Goal: Task Accomplishment & Management: Manage account settings

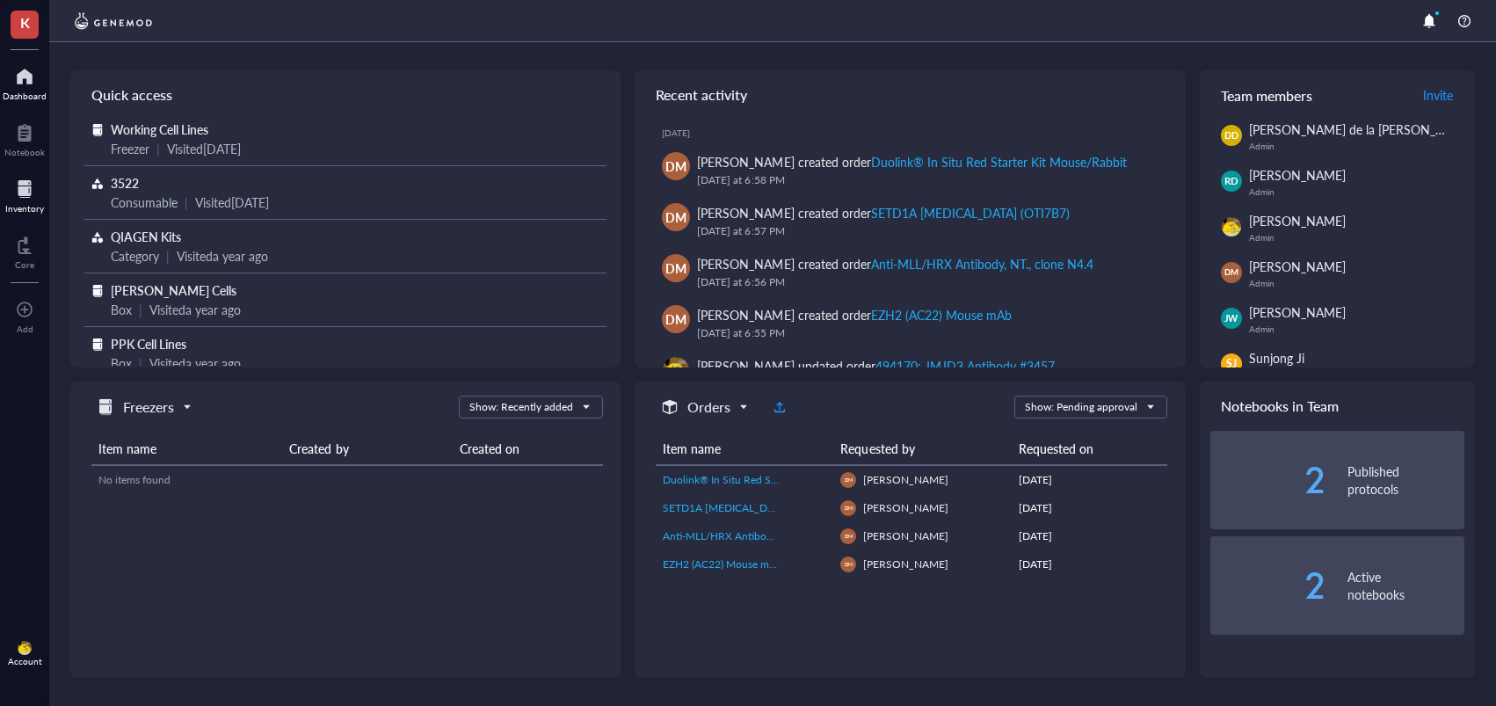
click at [29, 185] on div at bounding box center [24, 189] width 39 height 28
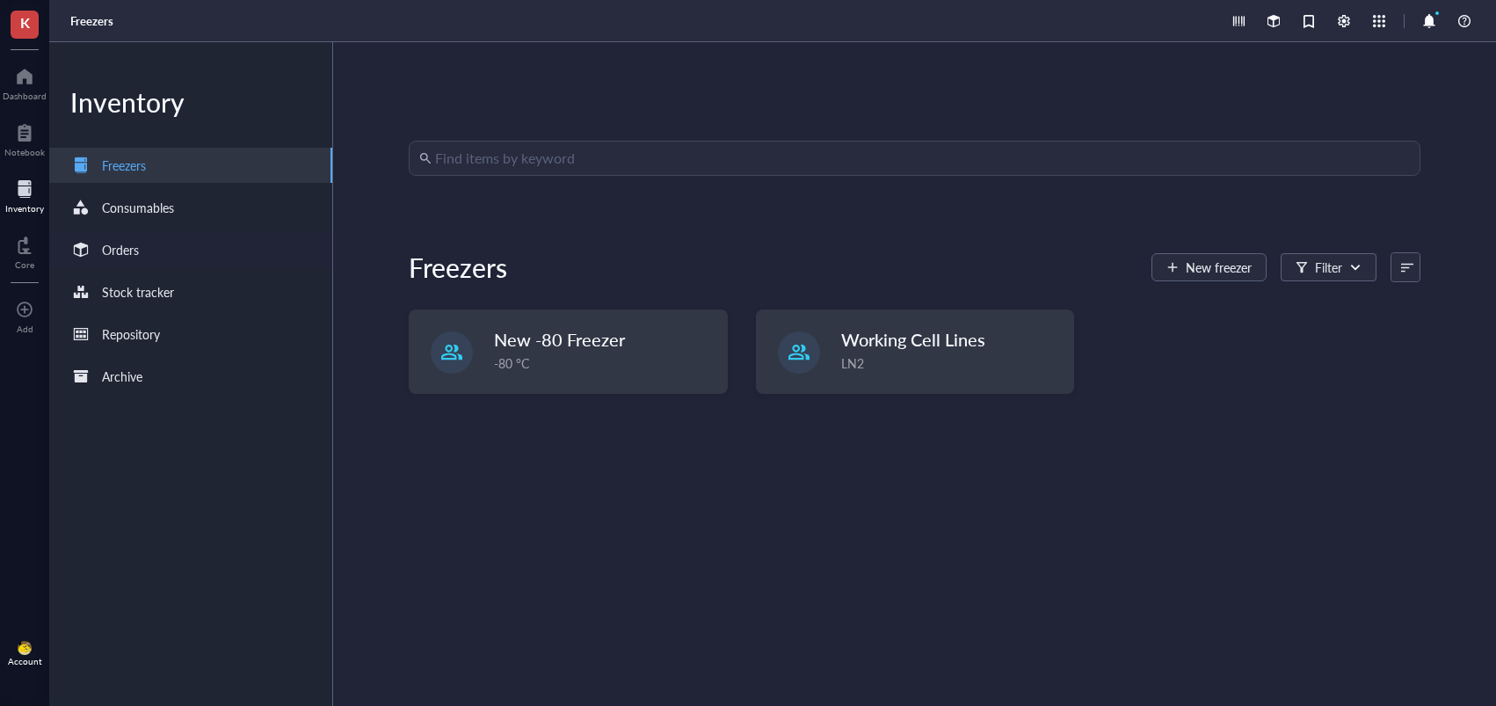
click at [171, 253] on div "Orders" at bounding box center [190, 249] width 283 height 35
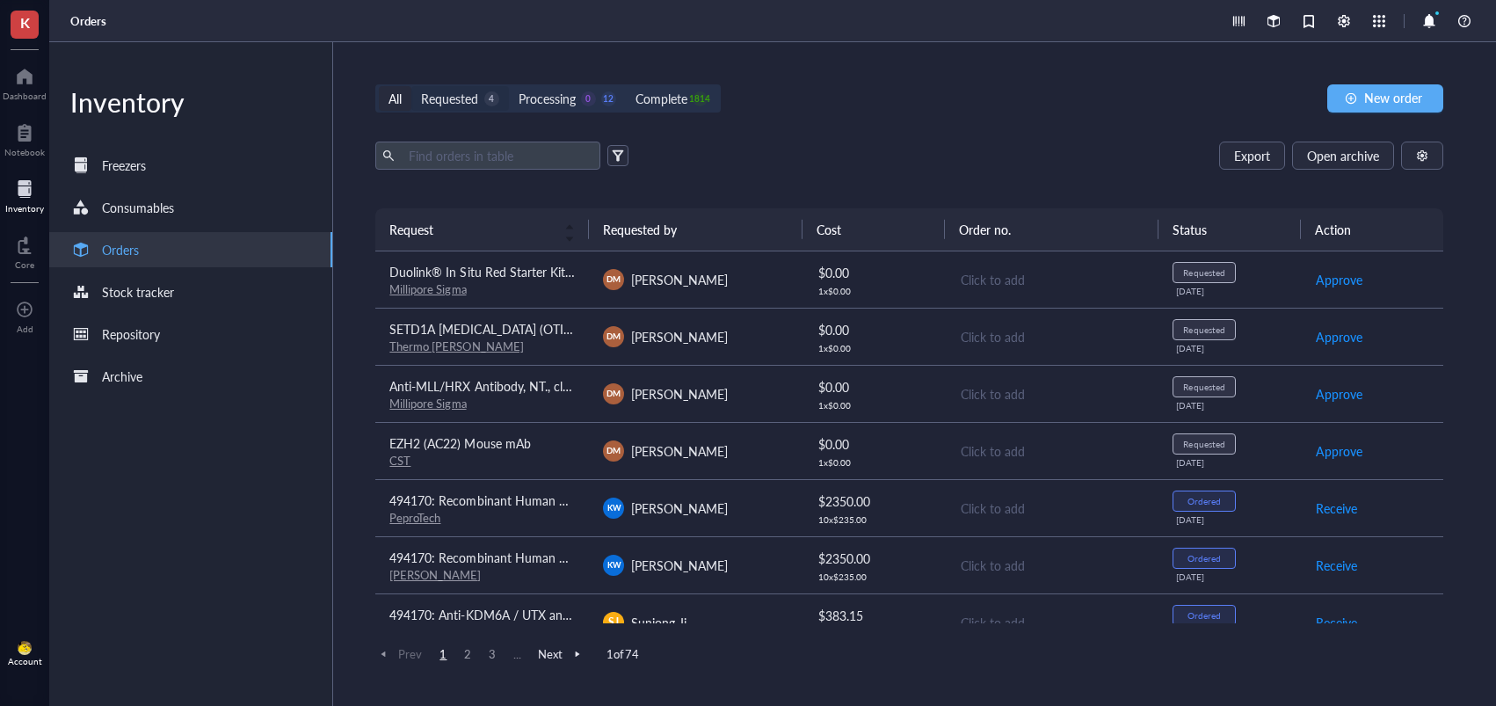
click at [473, 103] on div "Requested" at bounding box center [449, 98] width 57 height 19
click at [411, 86] on input "Requested 4" at bounding box center [411, 86] width 0 height 0
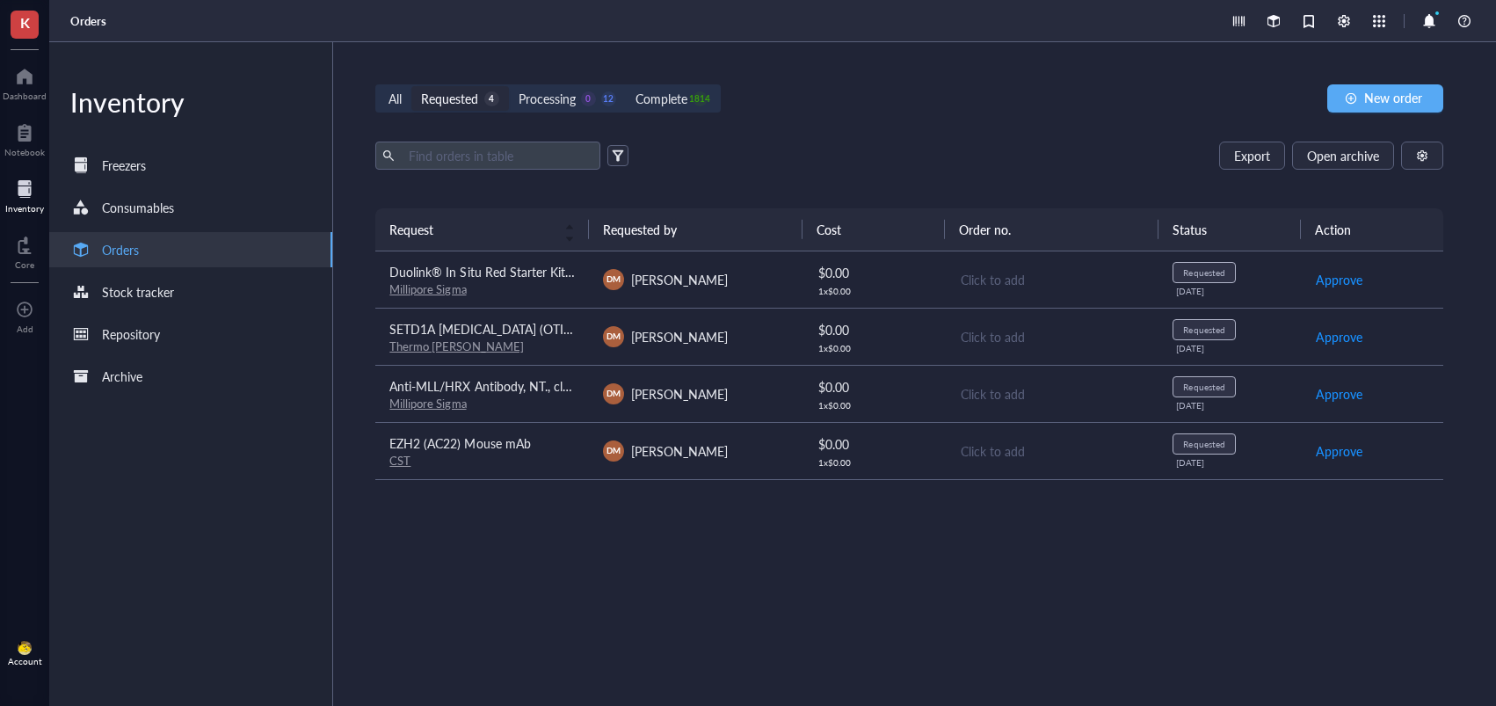
click at [527, 405] on div "Millipore Sigma" at bounding box center [481, 404] width 185 height 16
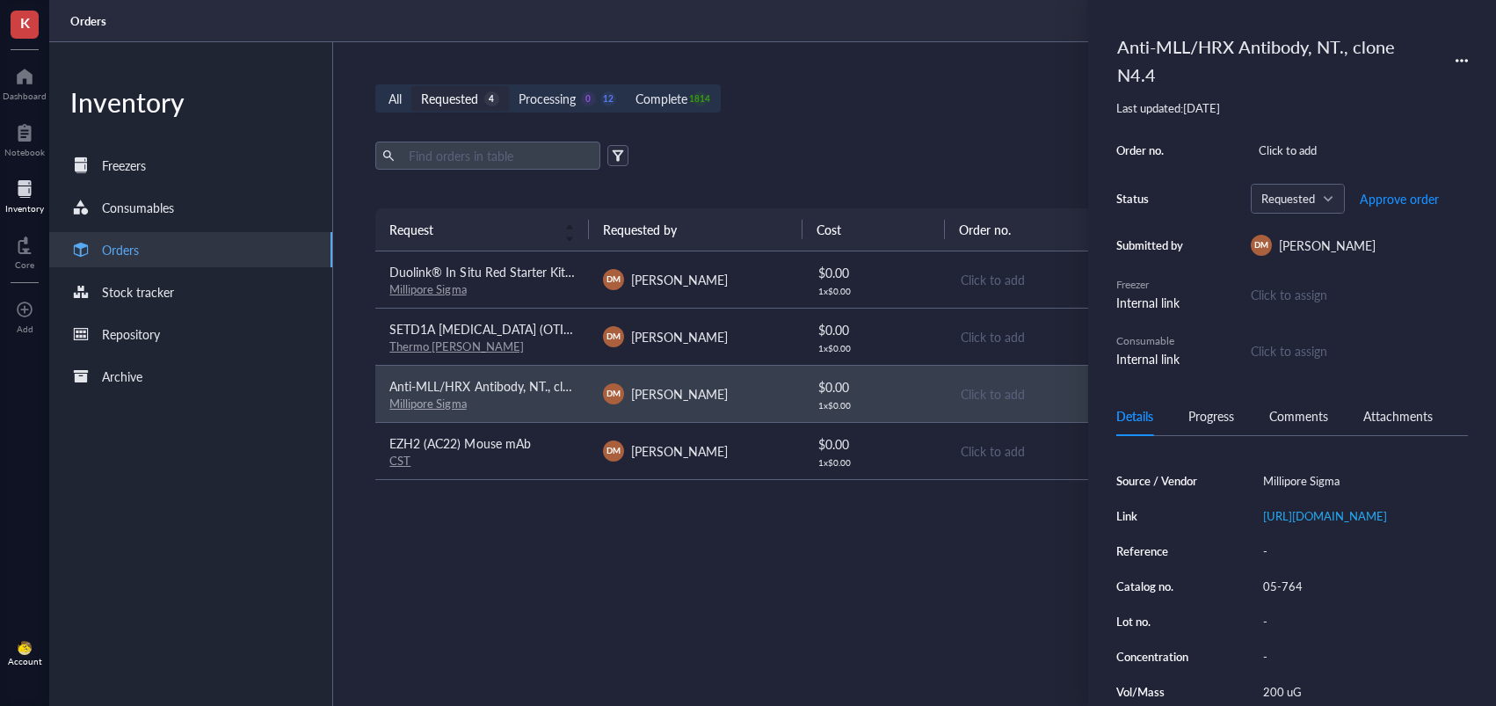
scroll to position [227, 0]
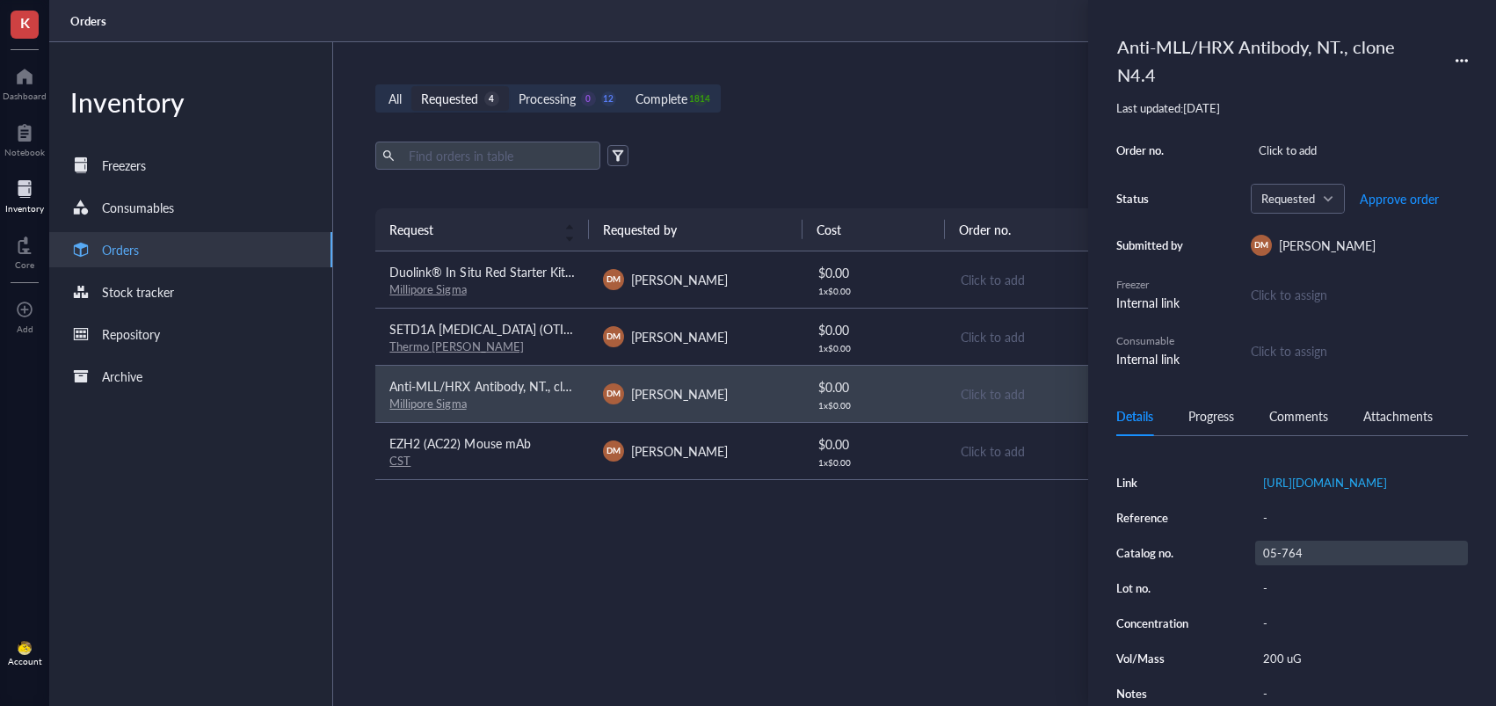
drag, startPoint x: 1287, startPoint y: 650, endPoint x: 1303, endPoint y: 533, distance: 118.1
click at [1286, 649] on div "200 uG" at bounding box center [1361, 658] width 213 height 25
drag, startPoint x: 1303, startPoint y: 526, endPoint x: 1284, endPoint y: 539, distance: 22.2
click at [1302, 526] on div "Source / Vendor Millipore Sigma Link [URL][DOMAIN_NAME] Reference - Catalog no.…" at bounding box center [1292, 570] width 352 height 271
click at [1283, 541] on div "05-764" at bounding box center [1361, 553] width 213 height 25
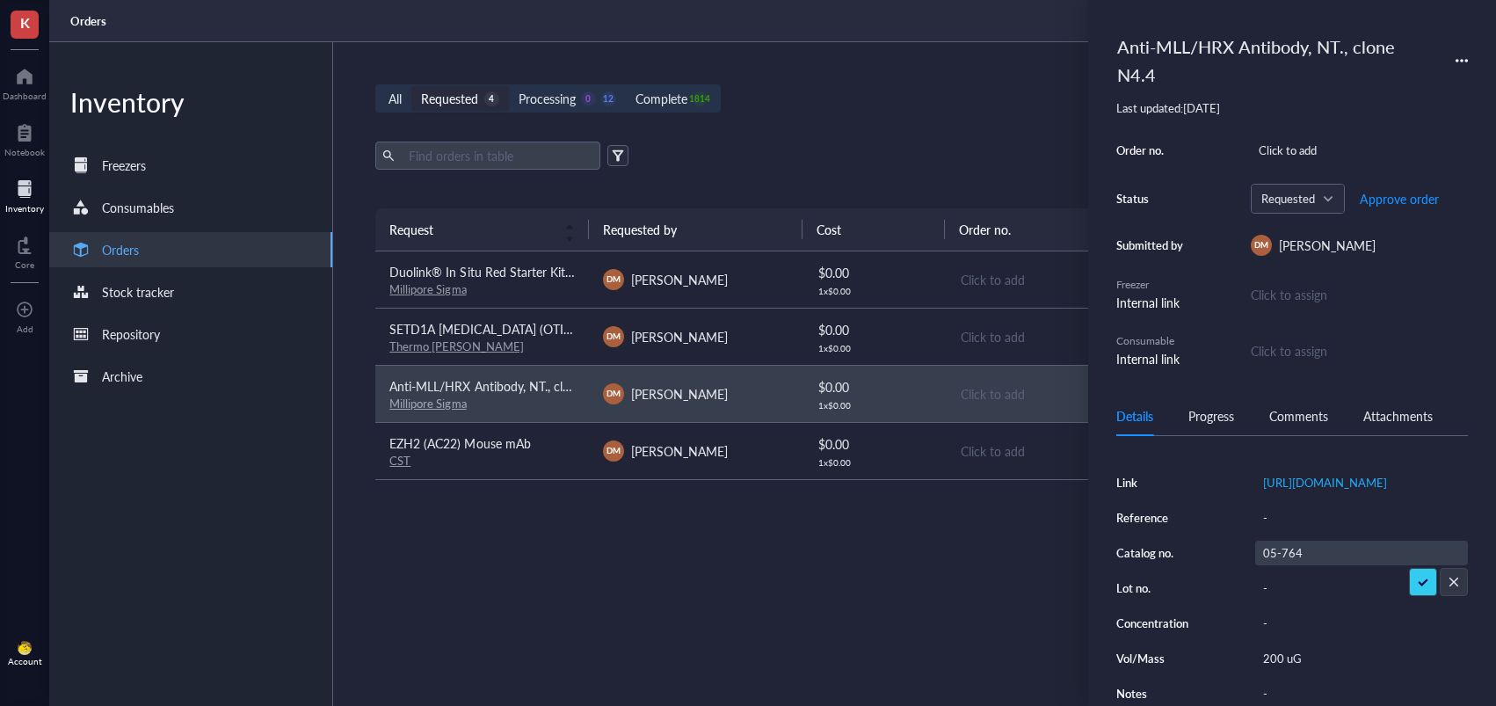
click at [1295, 545] on input "05-764" at bounding box center [1284, 552] width 56 height 23
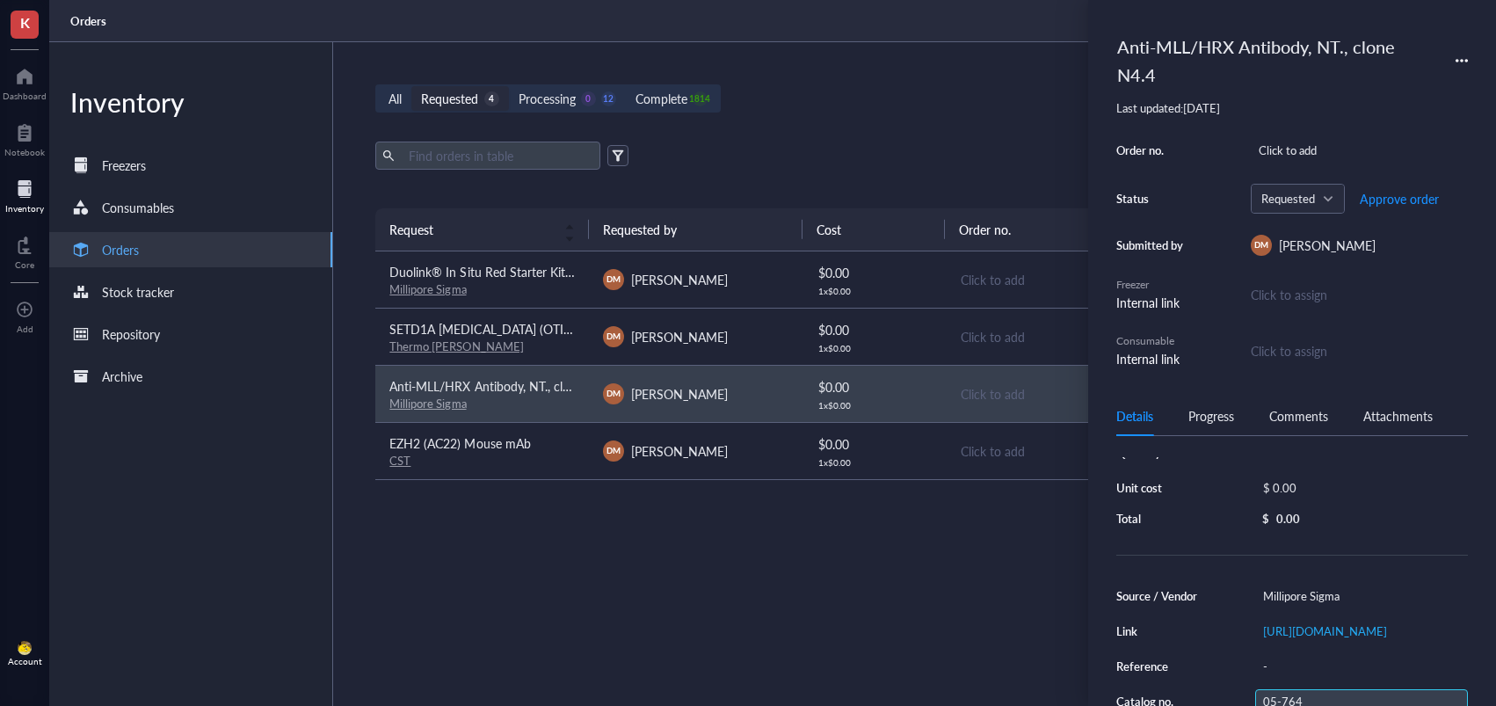
scroll to position [25, 0]
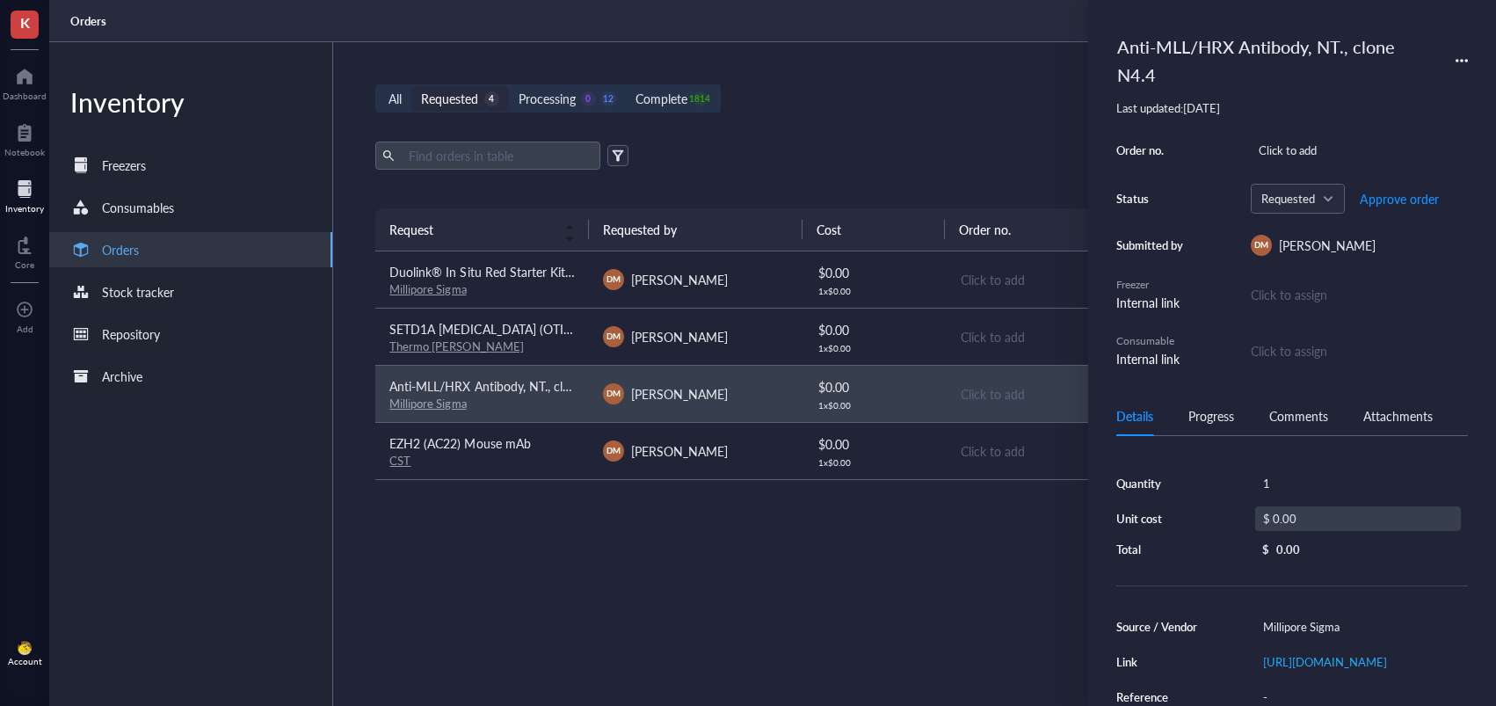
click at [1299, 519] on div "$ 0.00" at bounding box center [1358, 518] width 206 height 25
drag, startPoint x: 1299, startPoint y: 519, endPoint x: 1257, endPoint y: 528, distance: 43.1
click at [1257, 528] on div "$ 0.00" at bounding box center [1354, 520] width 213 height 28
click at [1308, 514] on input "0.00" at bounding box center [1378, 521] width 164 height 28
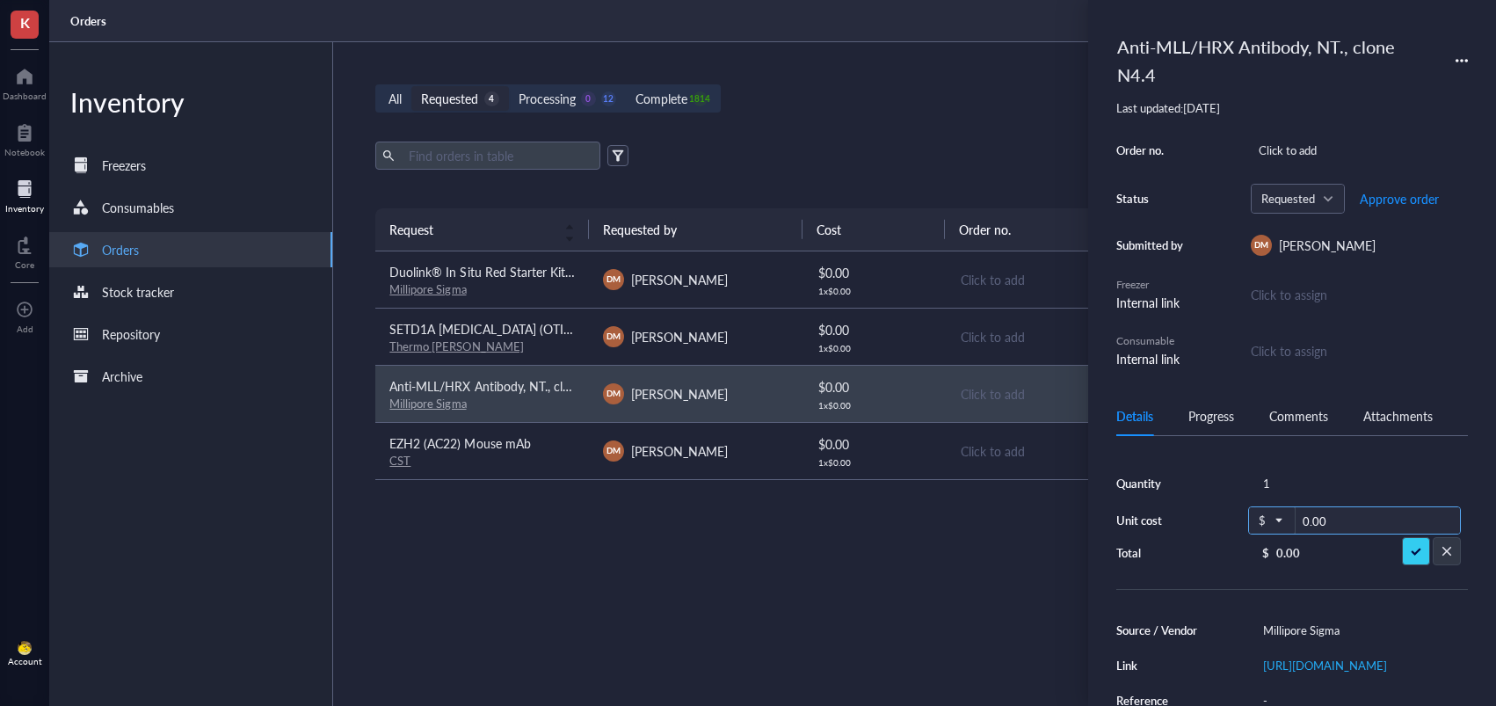
click at [1308, 514] on input "0.00" at bounding box center [1378, 521] width 164 height 28
type input "603"
drag, startPoint x: 1412, startPoint y: 550, endPoint x: 1366, endPoint y: 519, distance: 55.1
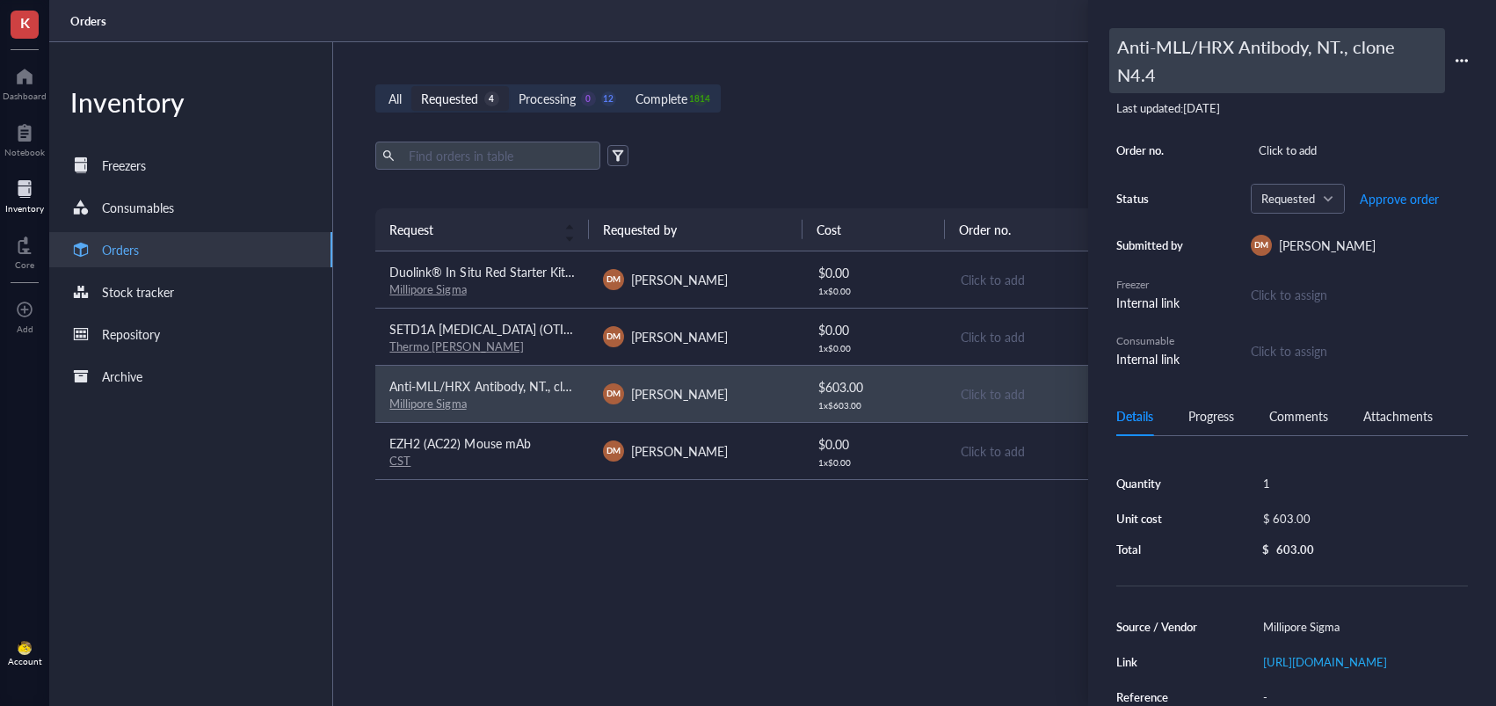
click at [1150, 51] on div "Anti-MLL/HRX Antibody, NT., clone N4.4" at bounding box center [1277, 60] width 336 height 65
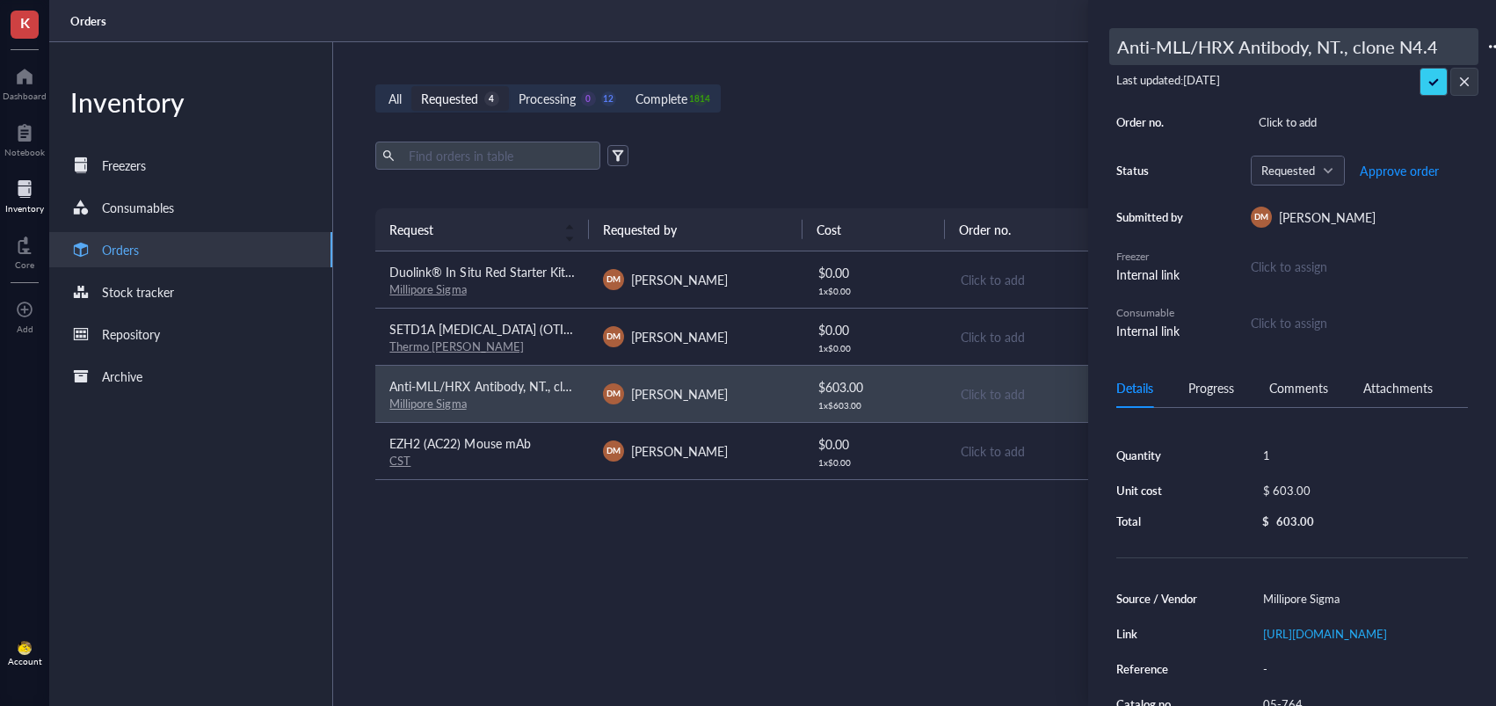
click at [1116, 46] on input "Anti-MLL/HRX Antibody, NT., clone N4.4" at bounding box center [1293, 46] width 367 height 35
type input "494170: Anti-MLL/HRX Antibody, NT., clone N4.4"
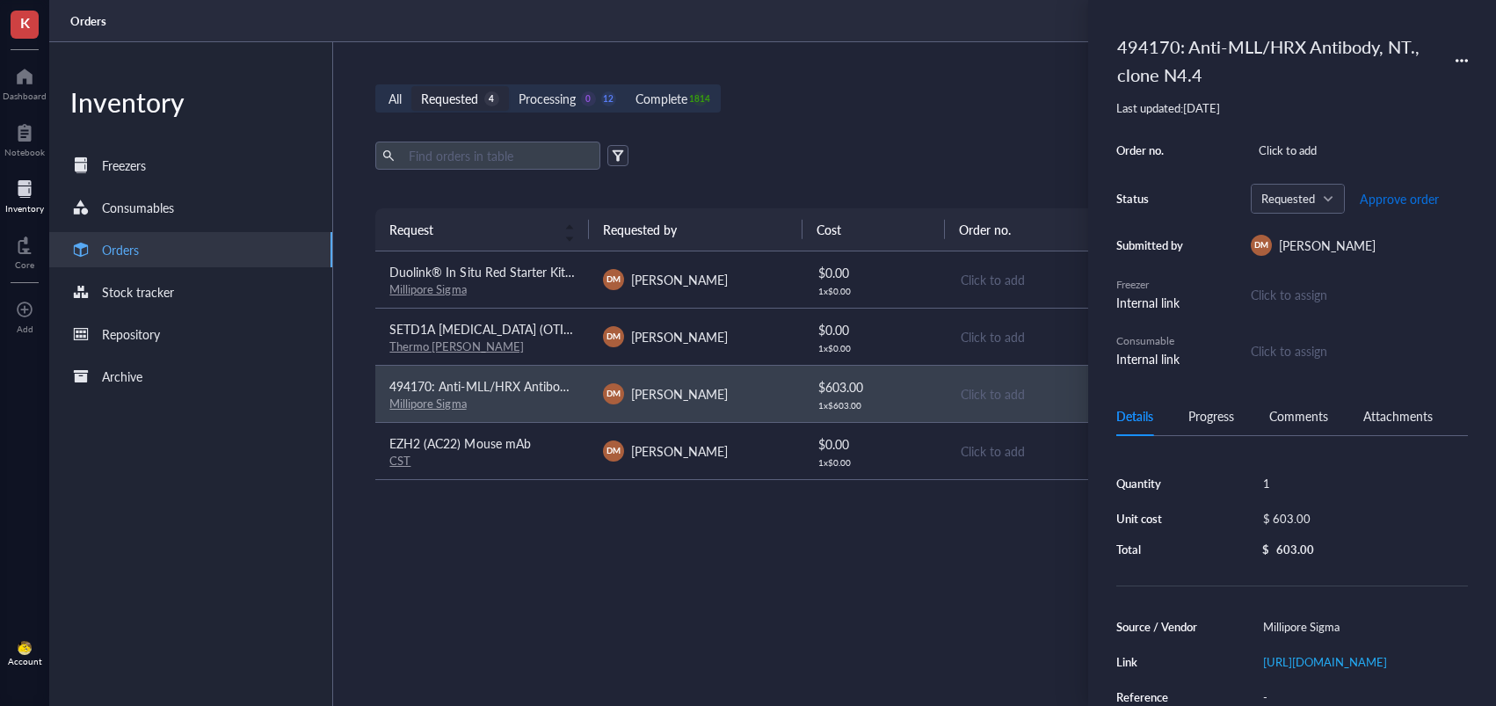
click at [1384, 195] on span "Approve order" at bounding box center [1399, 199] width 79 height 14
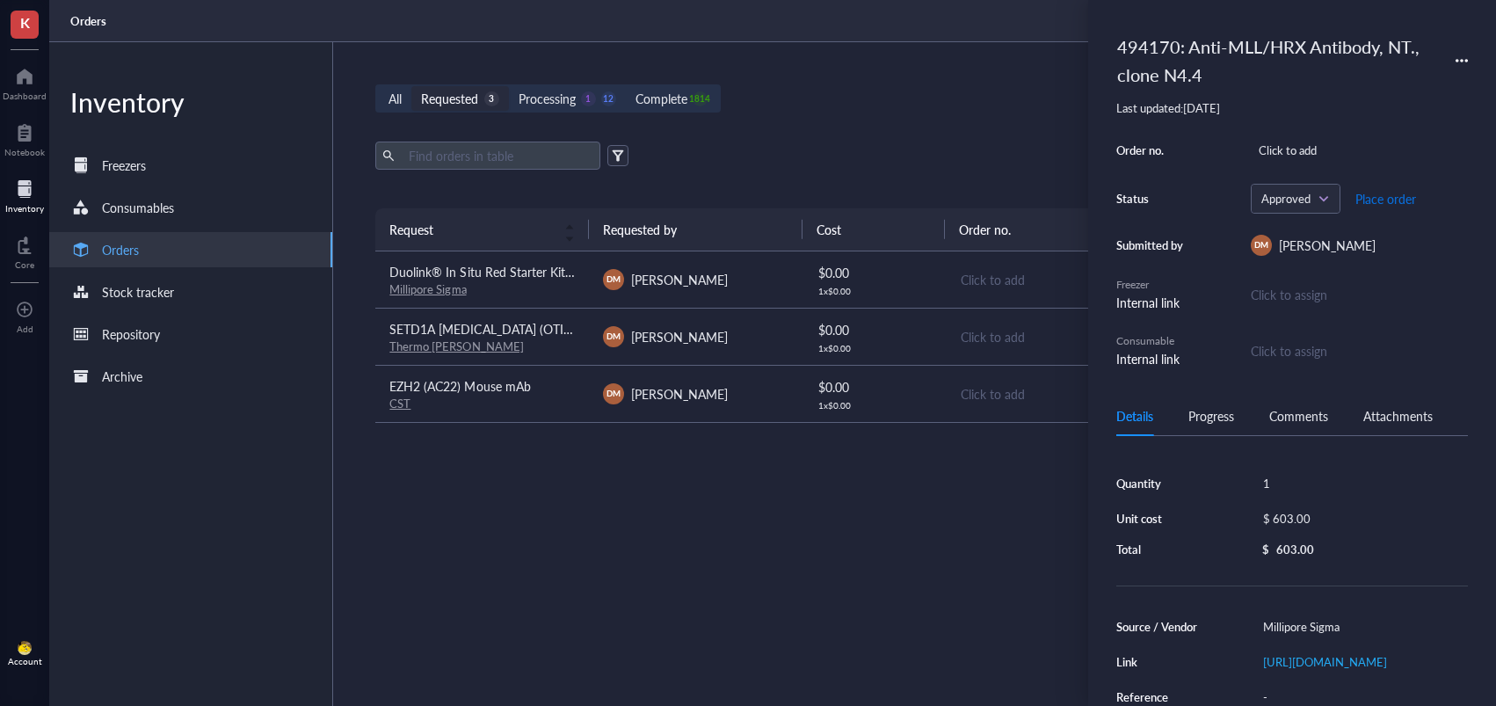
click at [1380, 203] on span "Place order" at bounding box center [1385, 199] width 61 height 14
click at [731, 279] on div "[PERSON_NAME]" at bounding box center [695, 279] width 185 height 21
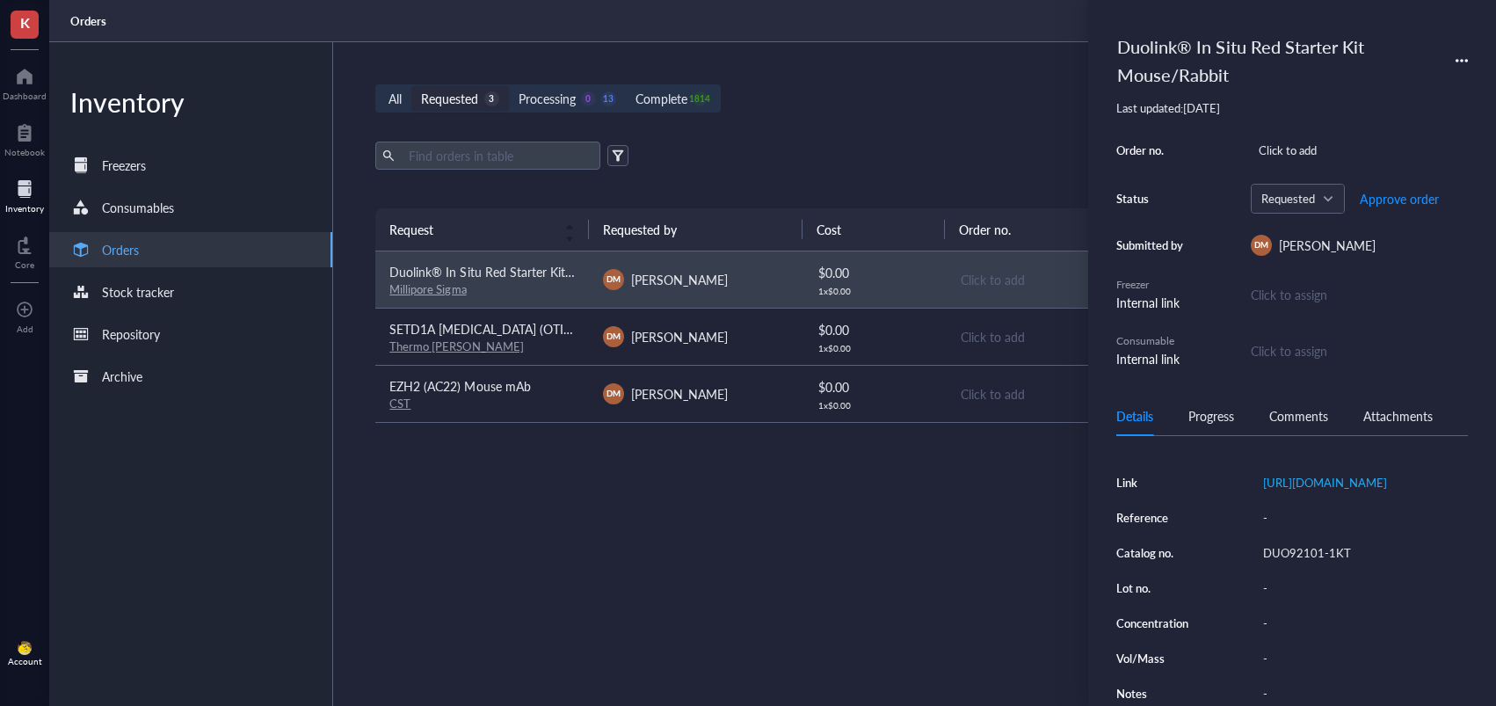
scroll to position [212, 0]
click at [1305, 563] on div "DUO92101-1KT" at bounding box center [1361, 553] width 213 height 25
click at [1295, 562] on input "DUO92101-1KT" at bounding box center [1305, 552] width 98 height 23
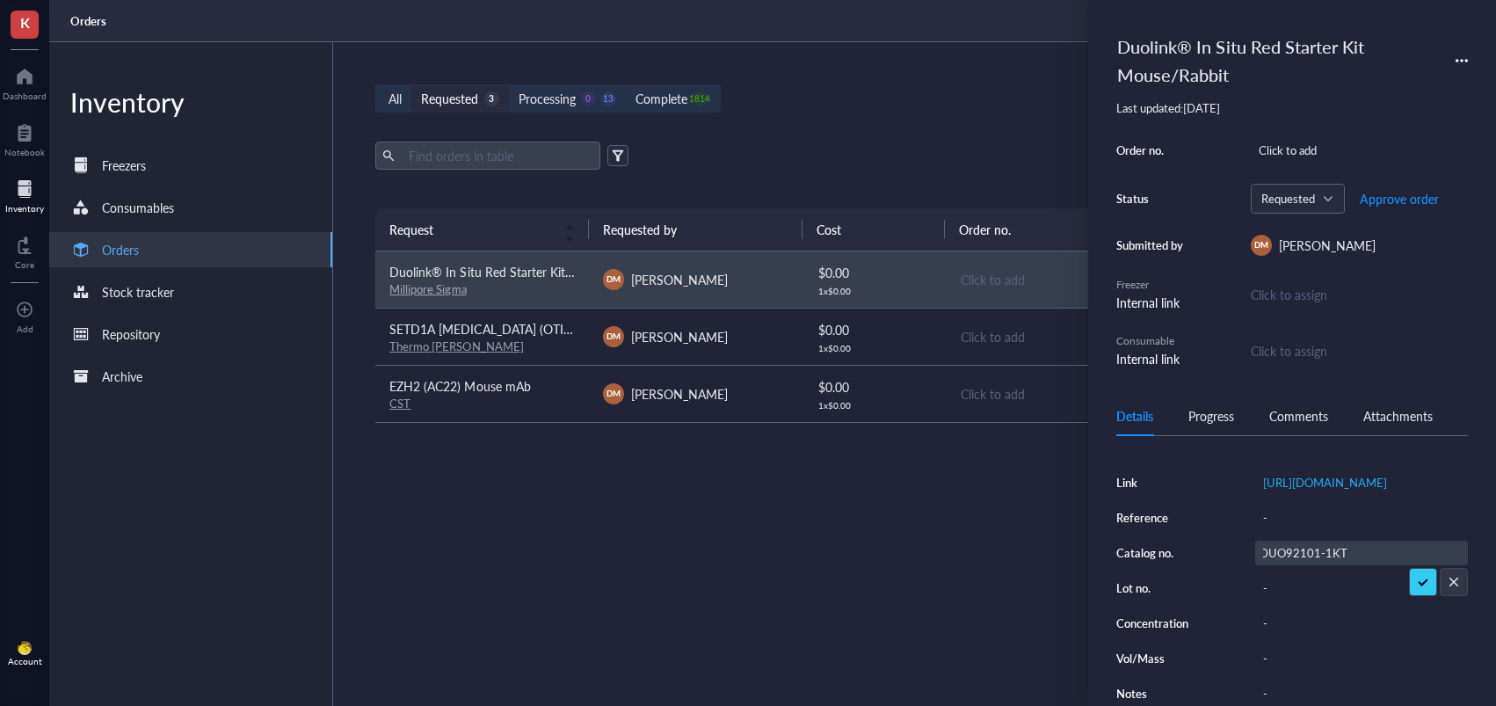
click at [1295, 562] on input "DUO92101-1KT" at bounding box center [1305, 552] width 98 height 23
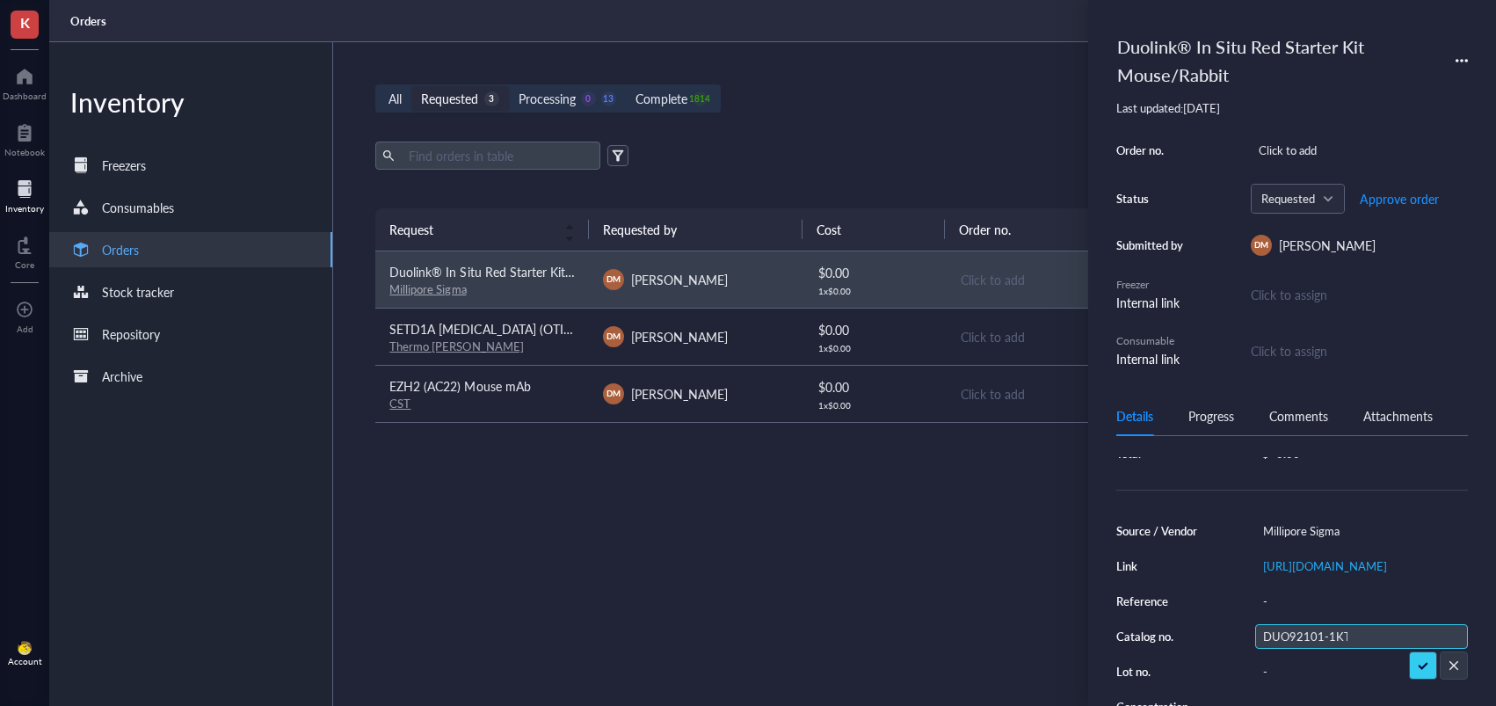
scroll to position [14, 0]
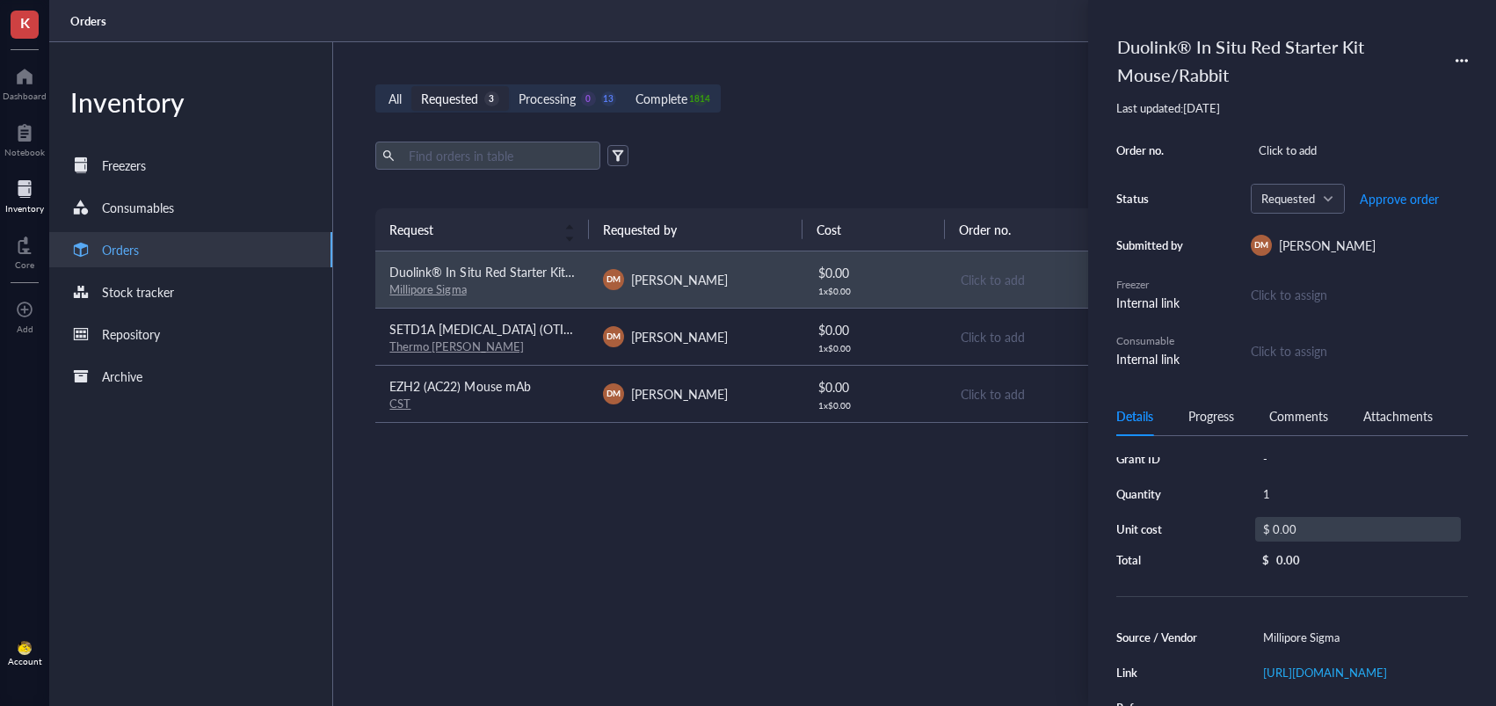
click at [1326, 529] on div "$ 0.00" at bounding box center [1358, 529] width 206 height 25
drag, startPoint x: 1319, startPoint y: 529, endPoint x: 1238, endPoint y: 523, distance: 81.1
click at [1238, 523] on div "Grant ID - Quantity 1 Unit cost $ 0.00 Total $ 0.00" at bounding box center [1292, 508] width 352 height 125
type input "1269"
drag, startPoint x: 1403, startPoint y: 560, endPoint x: 1323, endPoint y: 230, distance: 339.2
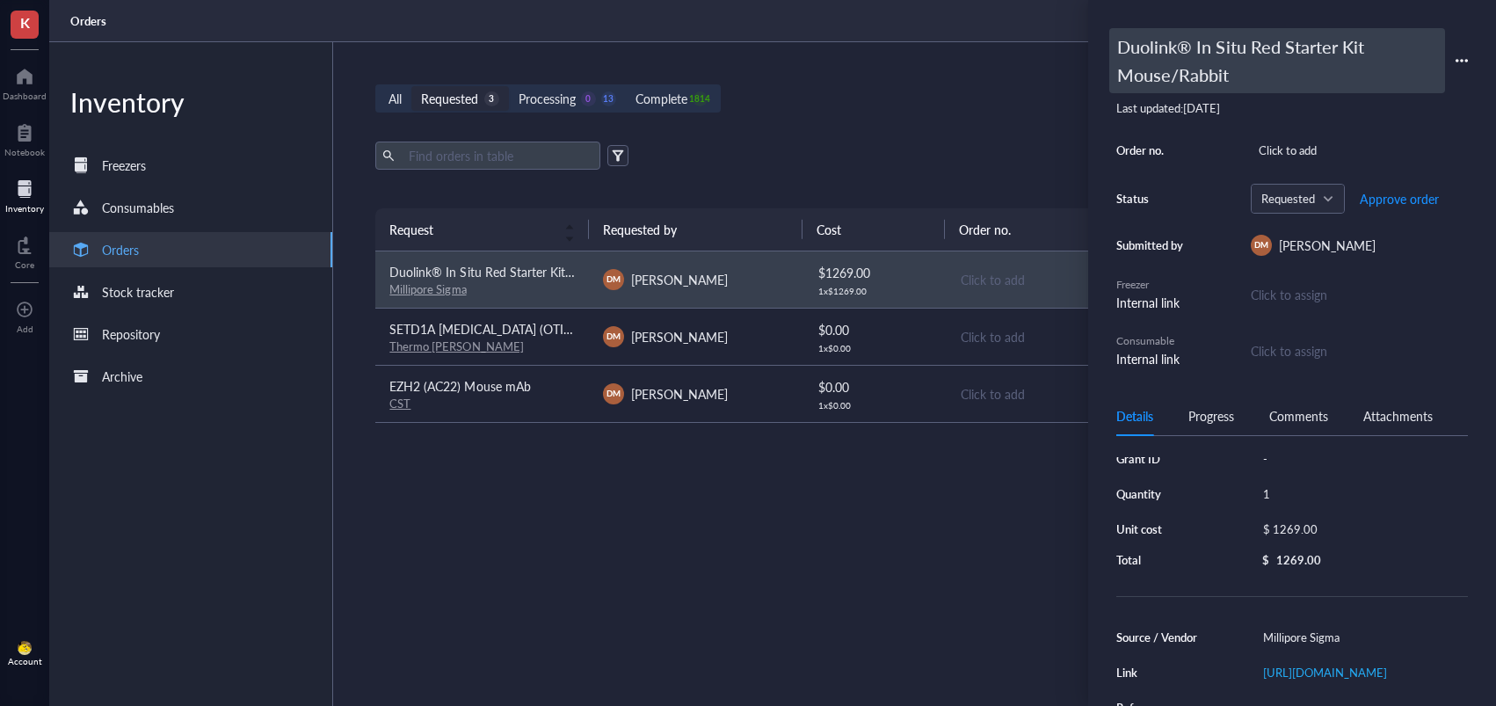
click at [1151, 54] on div "Duolink® In Situ Red Starter Kit Mouse/Rabbit" at bounding box center [1277, 60] width 336 height 65
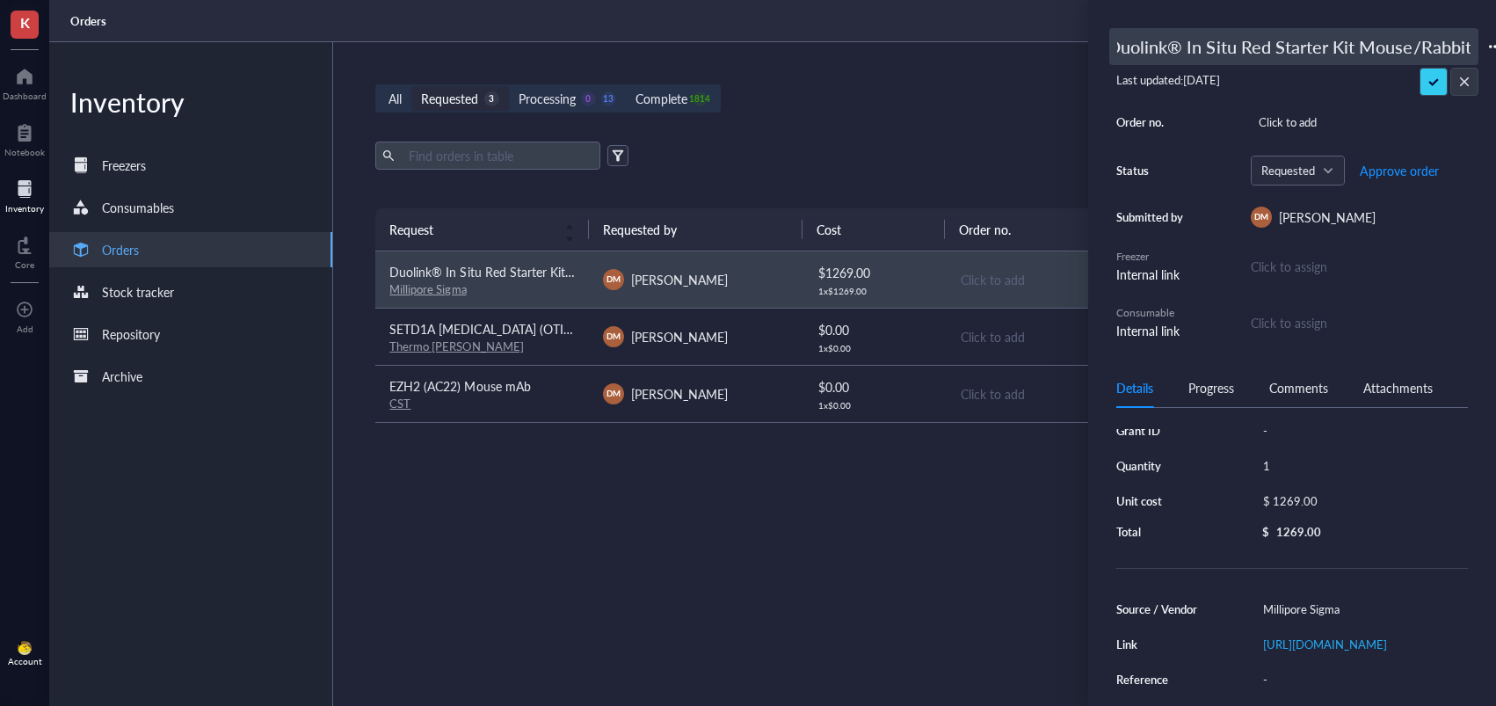
scroll to position [0, 0]
click at [1112, 48] on input "Duolink® In Situ Red Starter Kit Mouse/Rabbit" at bounding box center [1293, 46] width 367 height 35
click at [1119, 49] on input "Duolink® In Situ Red Starter Kit Mouse/Rabbit" at bounding box center [1293, 46] width 367 height 35
type input "494170: Duolink® In Situ Red Starter Kit Mouse/Rabbit"
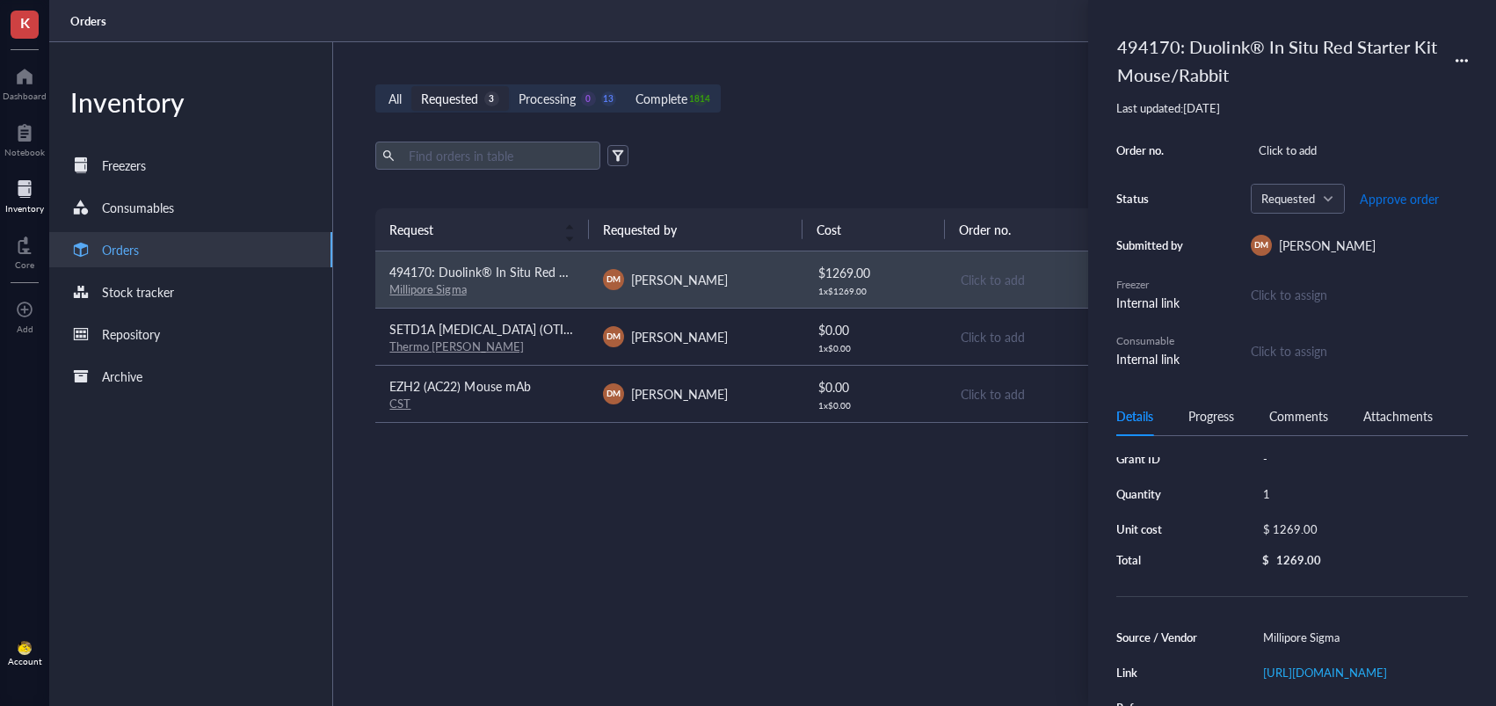
click at [1388, 195] on span "Approve order" at bounding box center [1399, 199] width 79 height 14
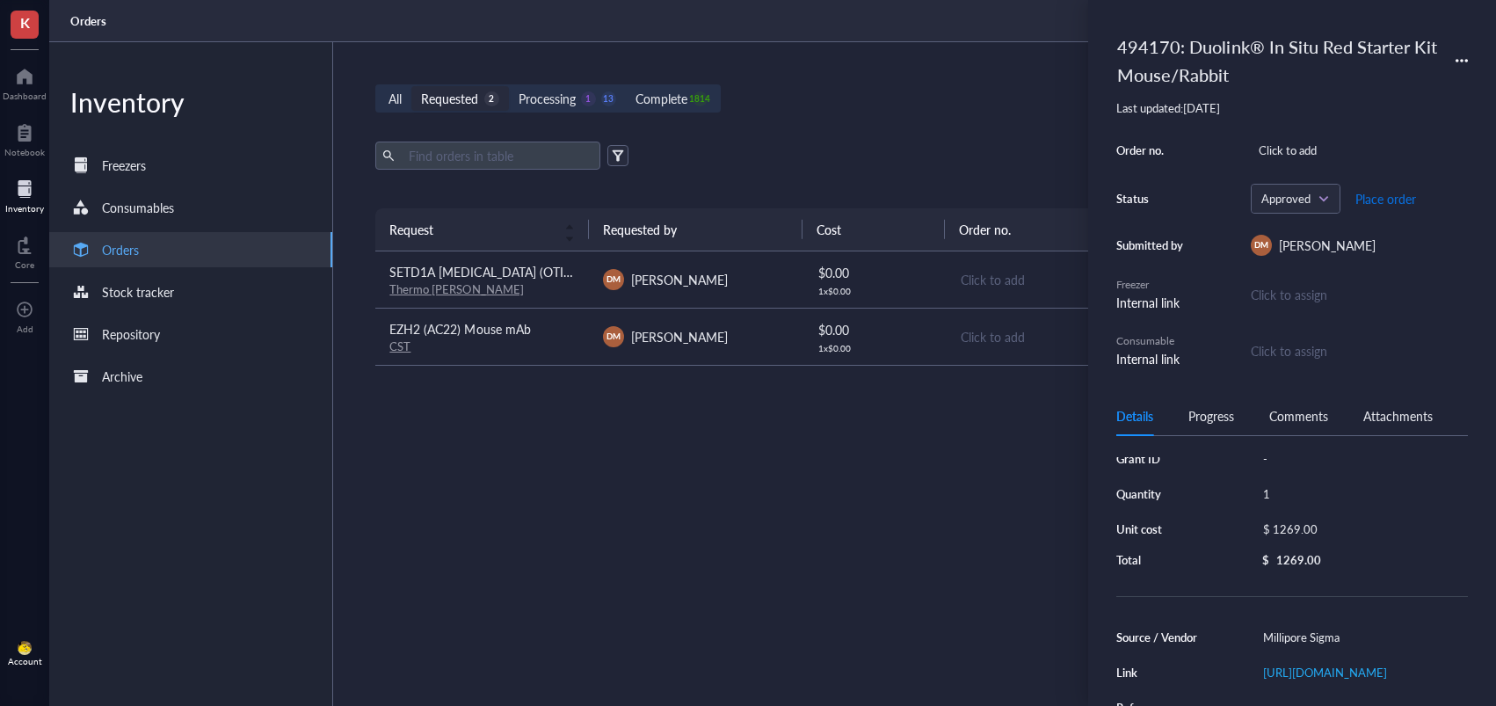
drag, startPoint x: 1383, startPoint y: 203, endPoint x: 1355, endPoint y: 202, distance: 28.1
click at [1383, 204] on span "Place order" at bounding box center [1385, 199] width 61 height 14
drag, startPoint x: 533, startPoint y: 284, endPoint x: 514, endPoint y: 281, distance: 18.6
click at [532, 283] on div "Thermo [PERSON_NAME]" at bounding box center [481, 289] width 185 height 16
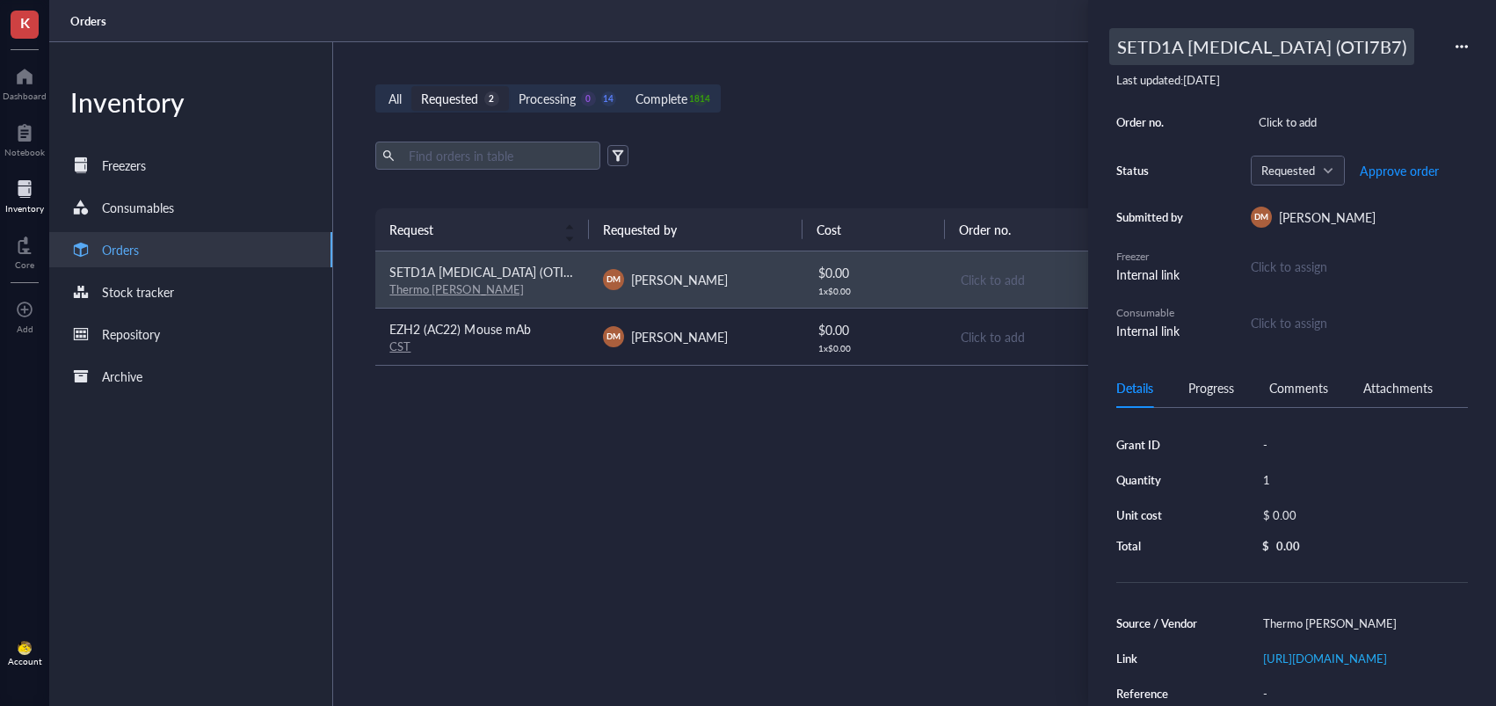
click at [1143, 52] on div "SETD1A [MEDICAL_DATA] (OTI7B7)" at bounding box center [1261, 46] width 305 height 37
click at [1121, 47] on input "SETD1A [MEDICAL_DATA] (OTI7B7)" at bounding box center [1293, 46] width 367 height 35
type input "494170: SETD1A [MEDICAL_DATA] (OTI7B7)"
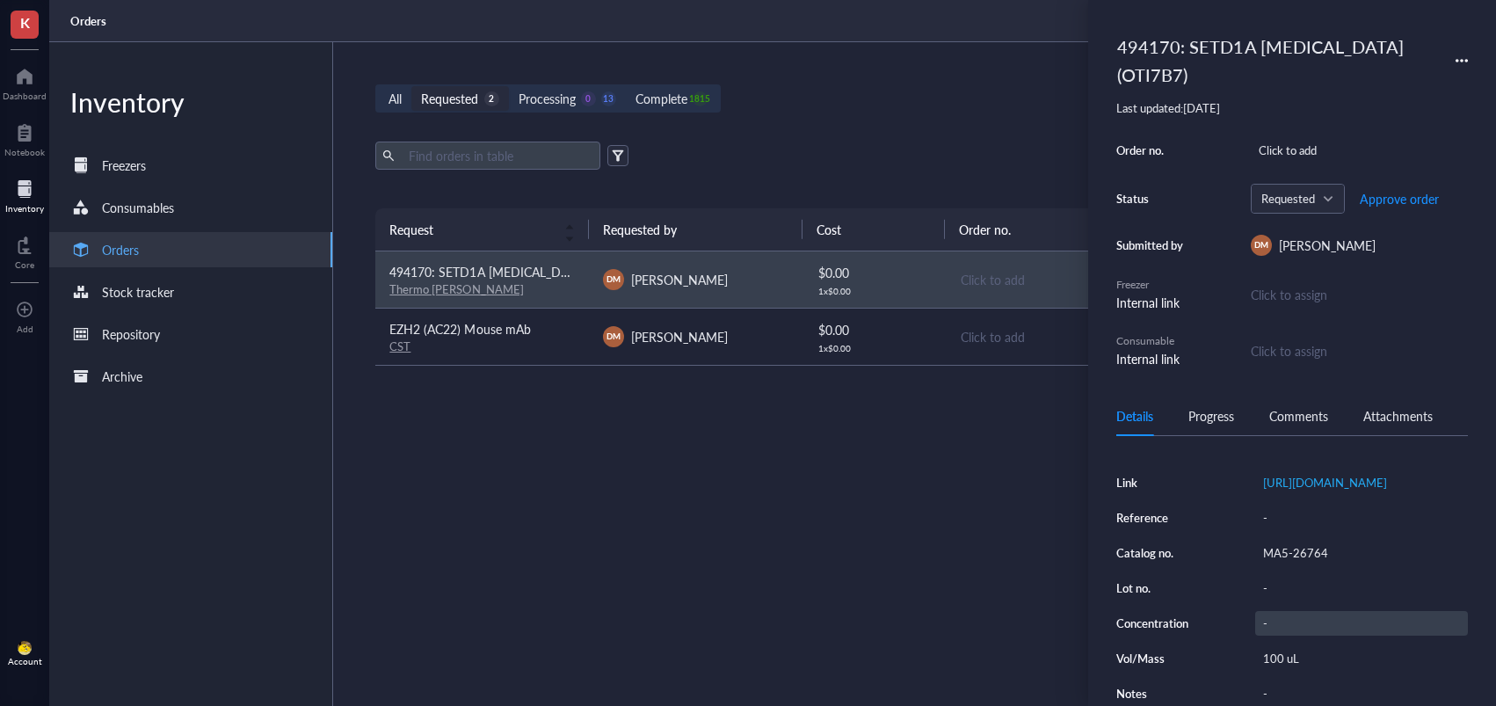
scroll to position [243, 0]
click at [1296, 545] on div "MA5-26764" at bounding box center [1361, 553] width 213 height 25
click at [1291, 546] on input "MA5-26764" at bounding box center [1294, 552] width 77 height 23
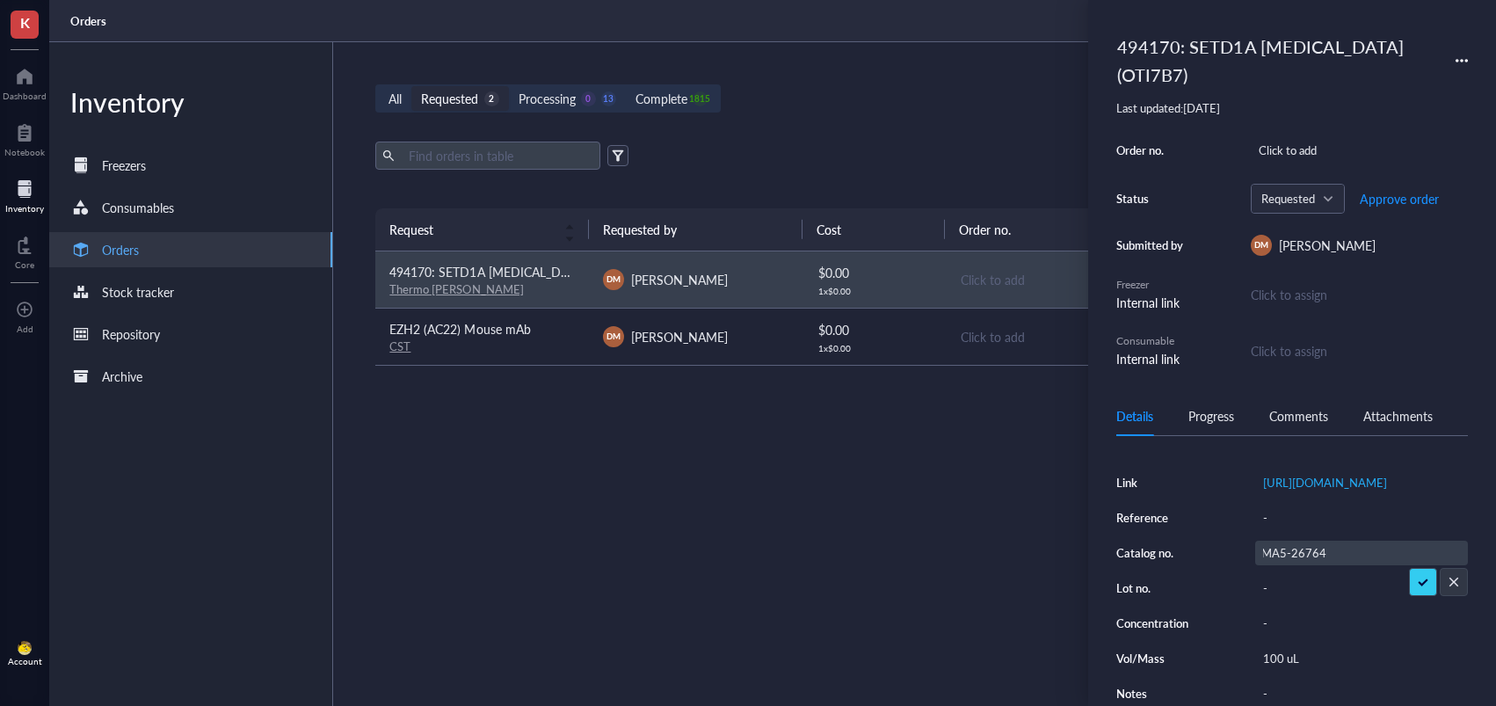
click at [1291, 546] on input "MA5-26764" at bounding box center [1294, 552] width 77 height 23
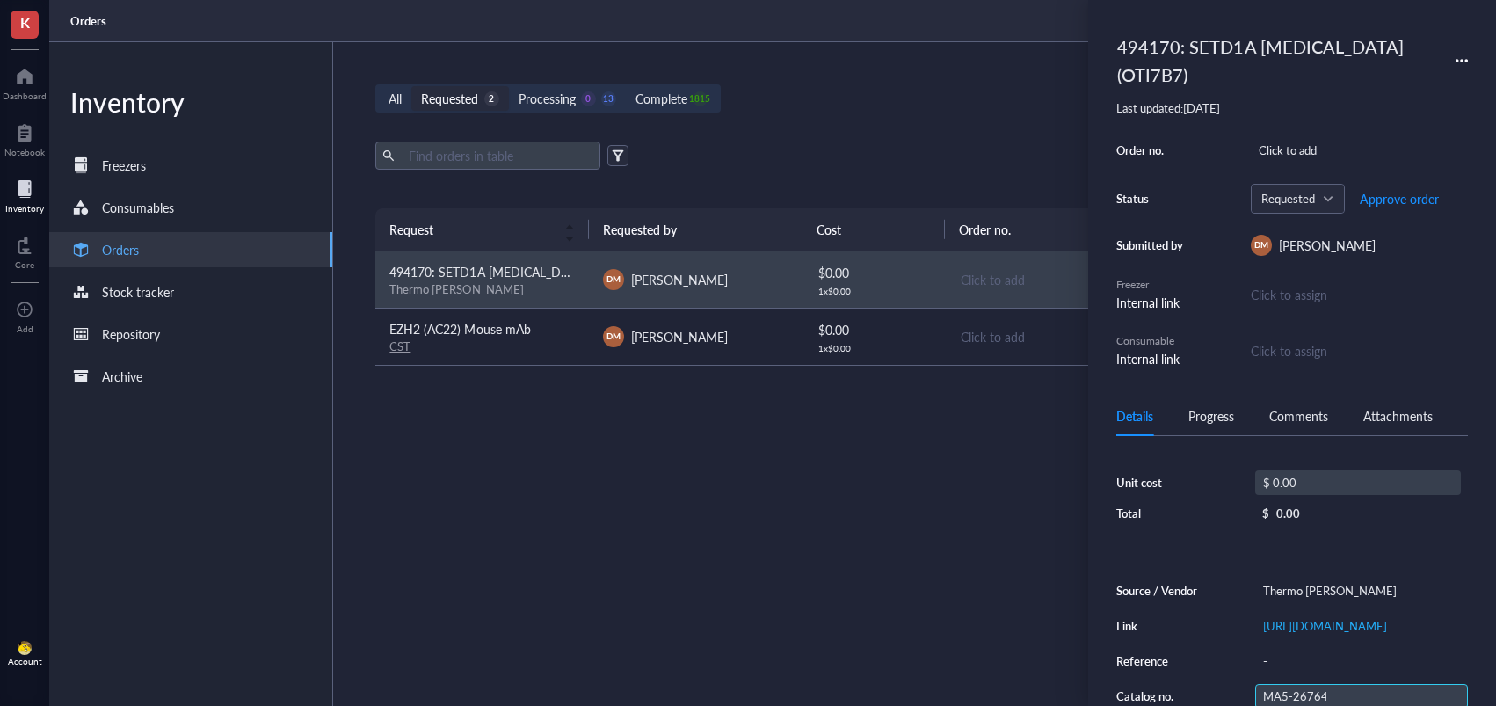
scroll to position [60, 0]
click at [1309, 485] on div "$ 0.00" at bounding box center [1358, 483] width 206 height 25
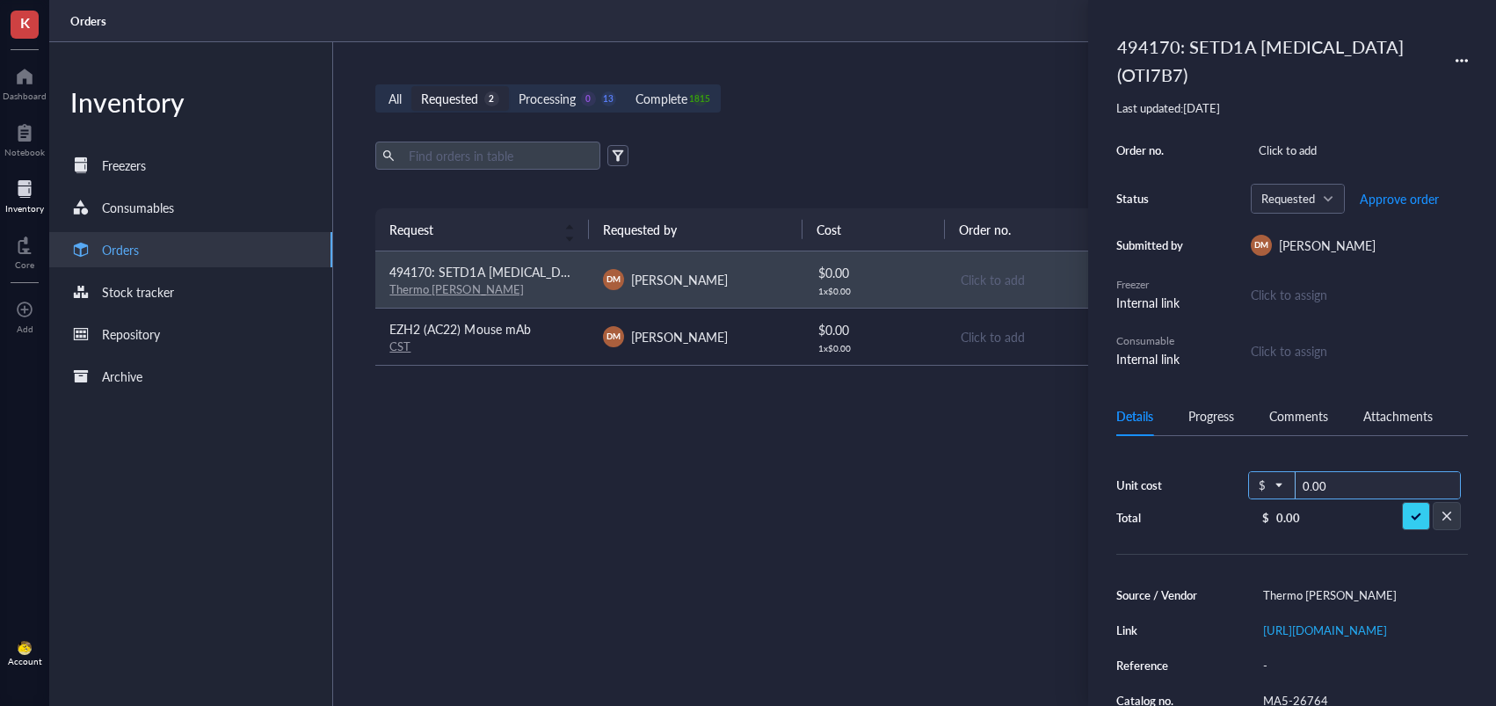
drag, startPoint x: 1280, startPoint y: 483, endPoint x: 1252, endPoint y: 482, distance: 27.3
click at [1252, 482] on div "$ 0.00" at bounding box center [1354, 485] width 213 height 28
click at [1304, 484] on input "0.00" at bounding box center [1378, 486] width 164 height 28
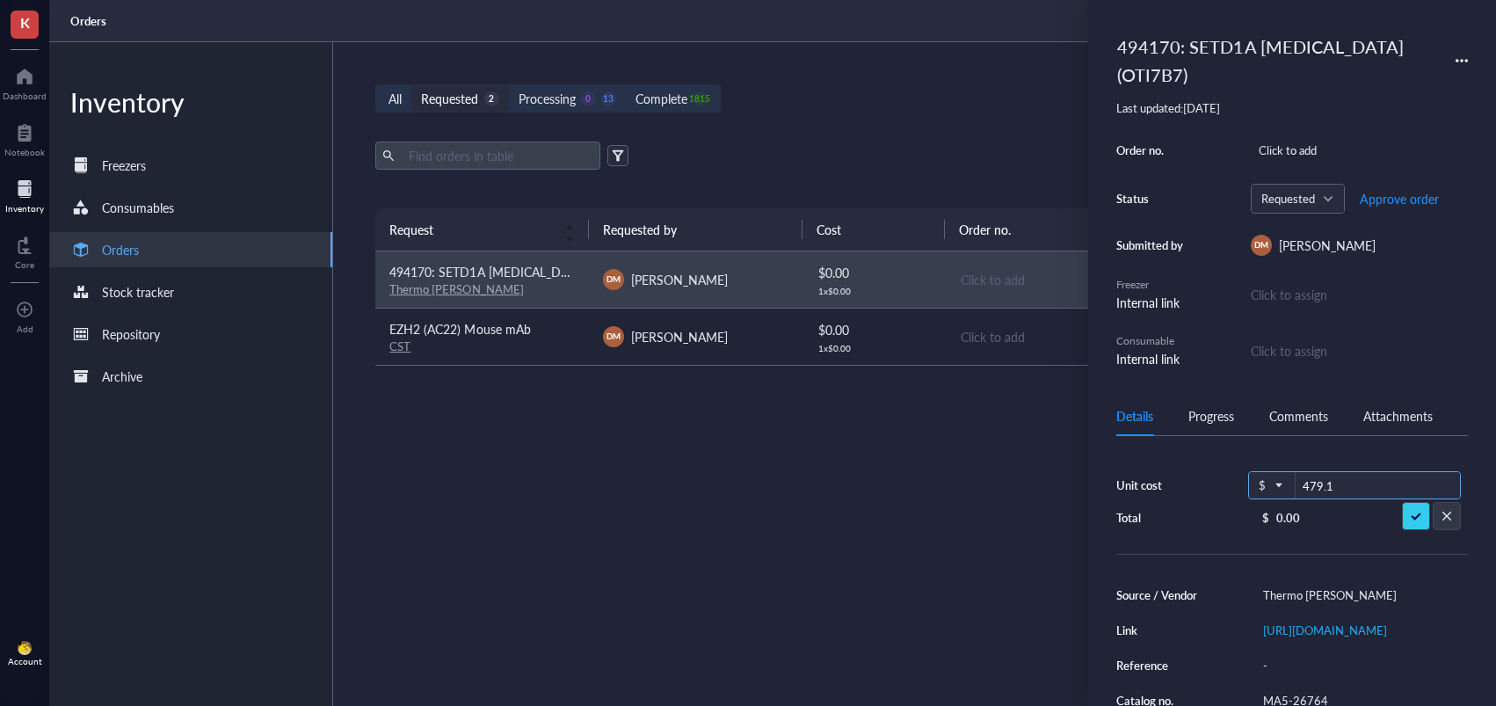
type input "479.17"
click at [1385, 200] on span "Approve order" at bounding box center [1399, 199] width 79 height 14
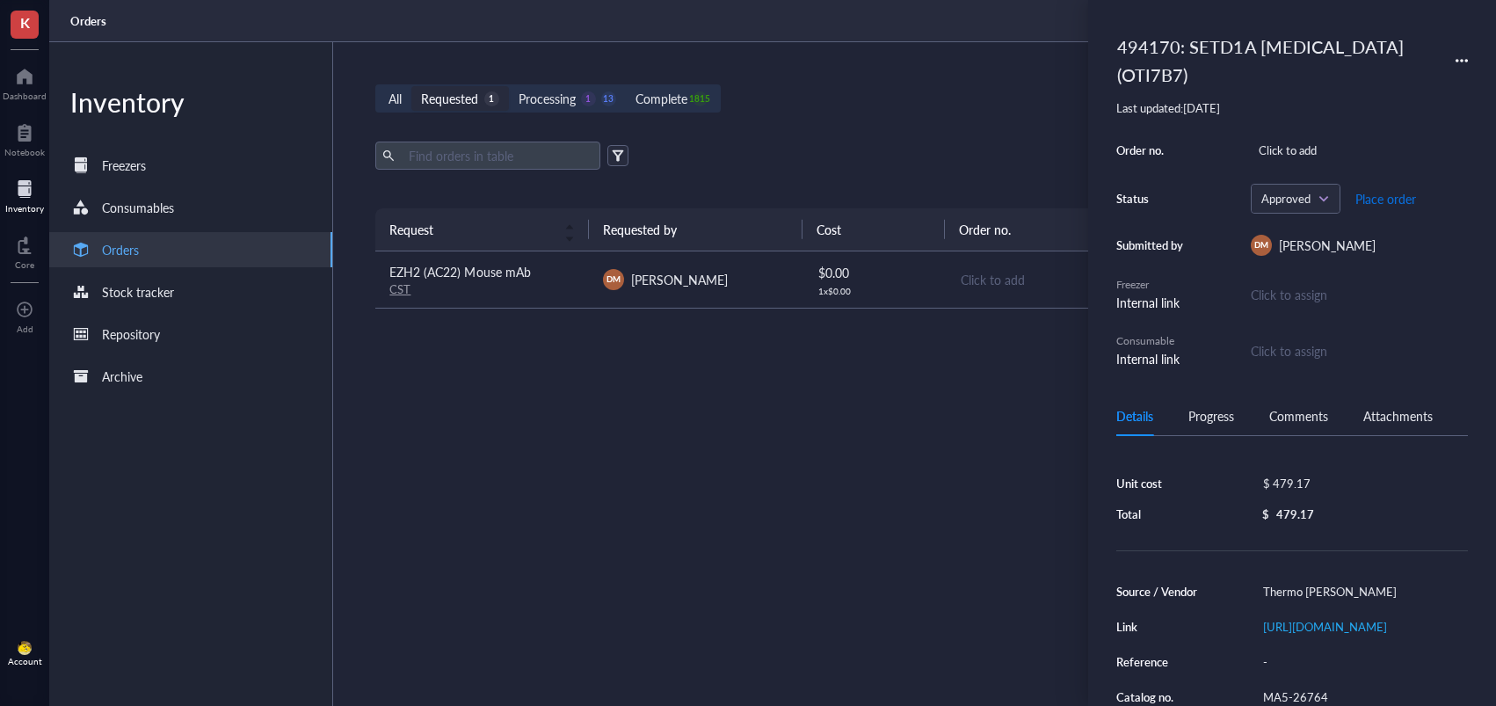
click at [1388, 204] on span "Place order" at bounding box center [1385, 199] width 61 height 14
click at [525, 283] on div "CST" at bounding box center [481, 289] width 185 height 16
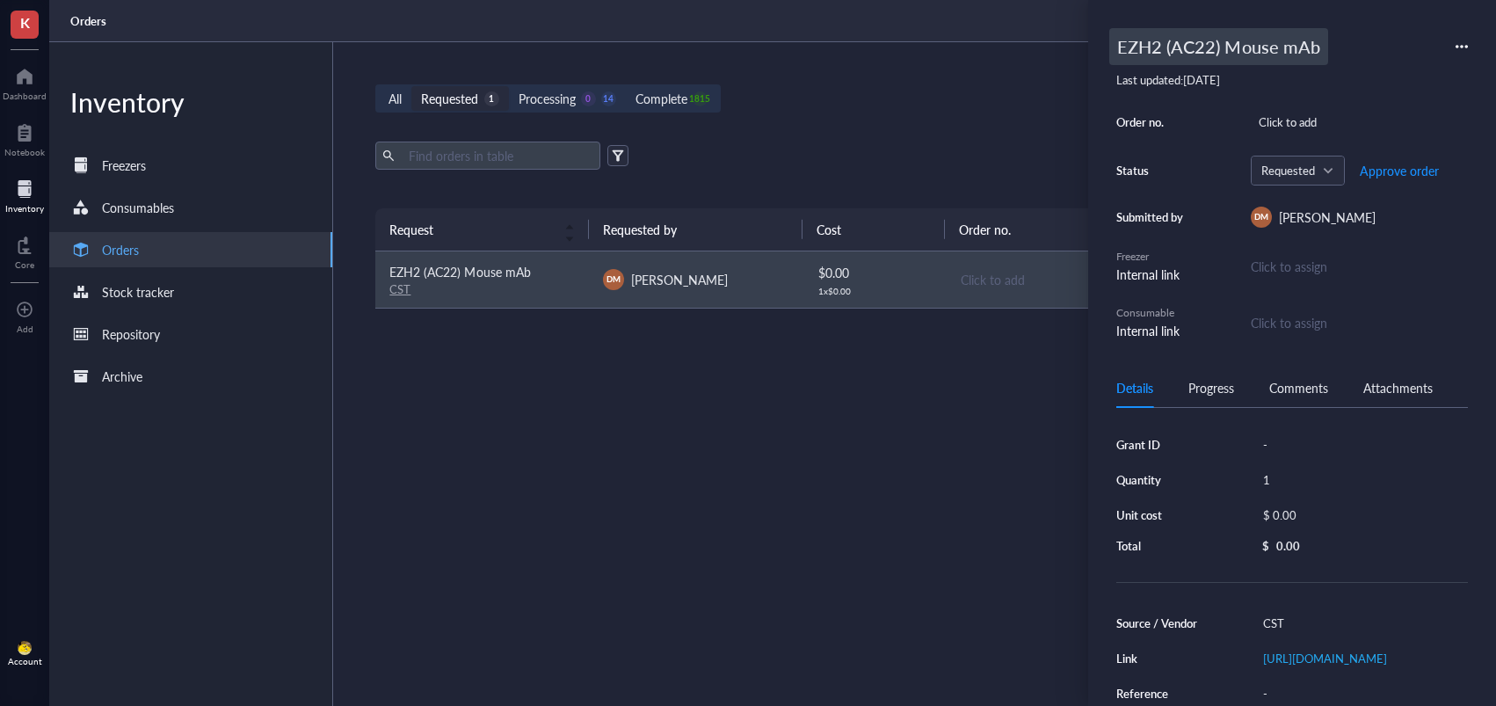
click at [1120, 44] on div "EZH2 (AC22) Mouse mAb" at bounding box center [1218, 46] width 219 height 37
click at [1116, 47] on input "EZH2 (AC22) Mouse mAb" at bounding box center [1231, 46] width 243 height 35
type input "494170: EZH2 (AC22) Mouse mAb"
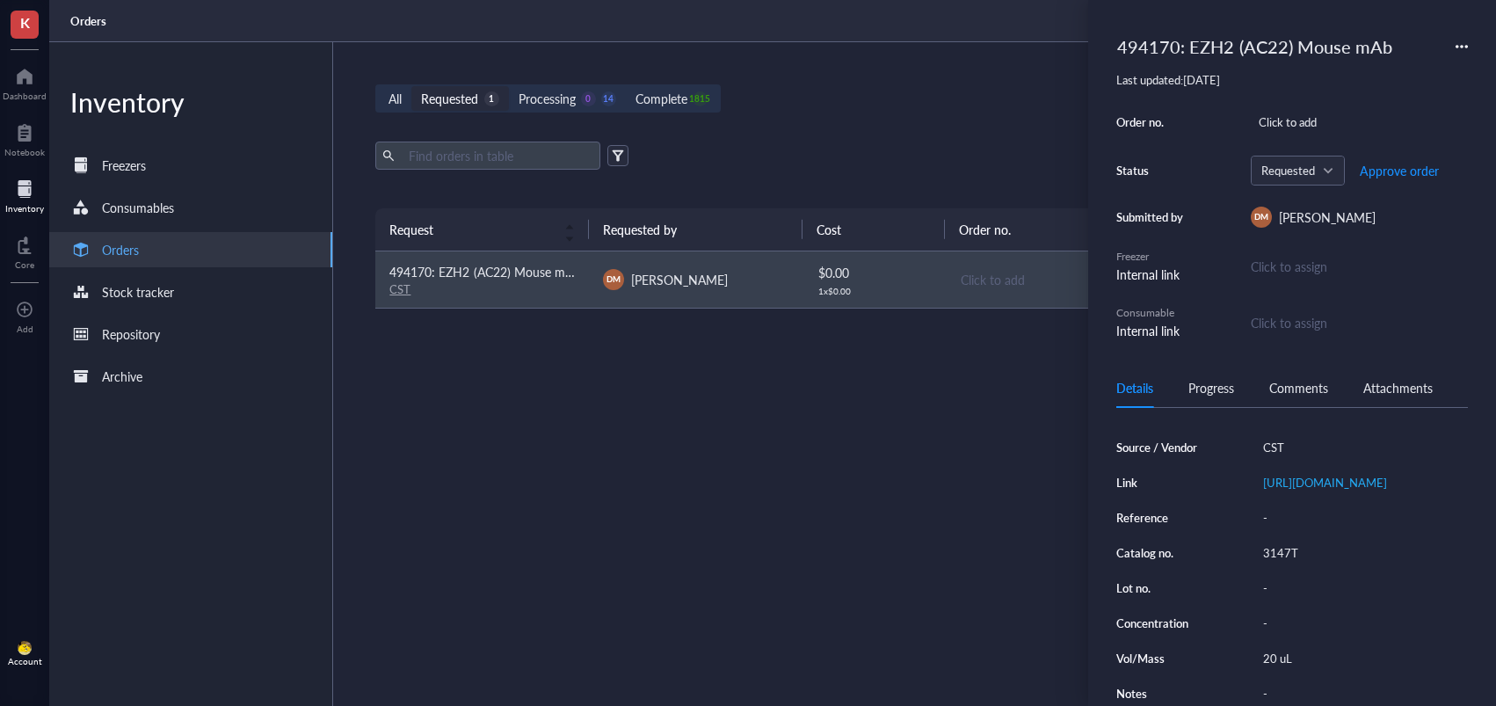
scroll to position [214, 0]
click at [1294, 541] on div "3147T" at bounding box center [1361, 553] width 213 height 25
click at [1283, 544] on input "3147T" at bounding box center [1282, 552] width 53 height 23
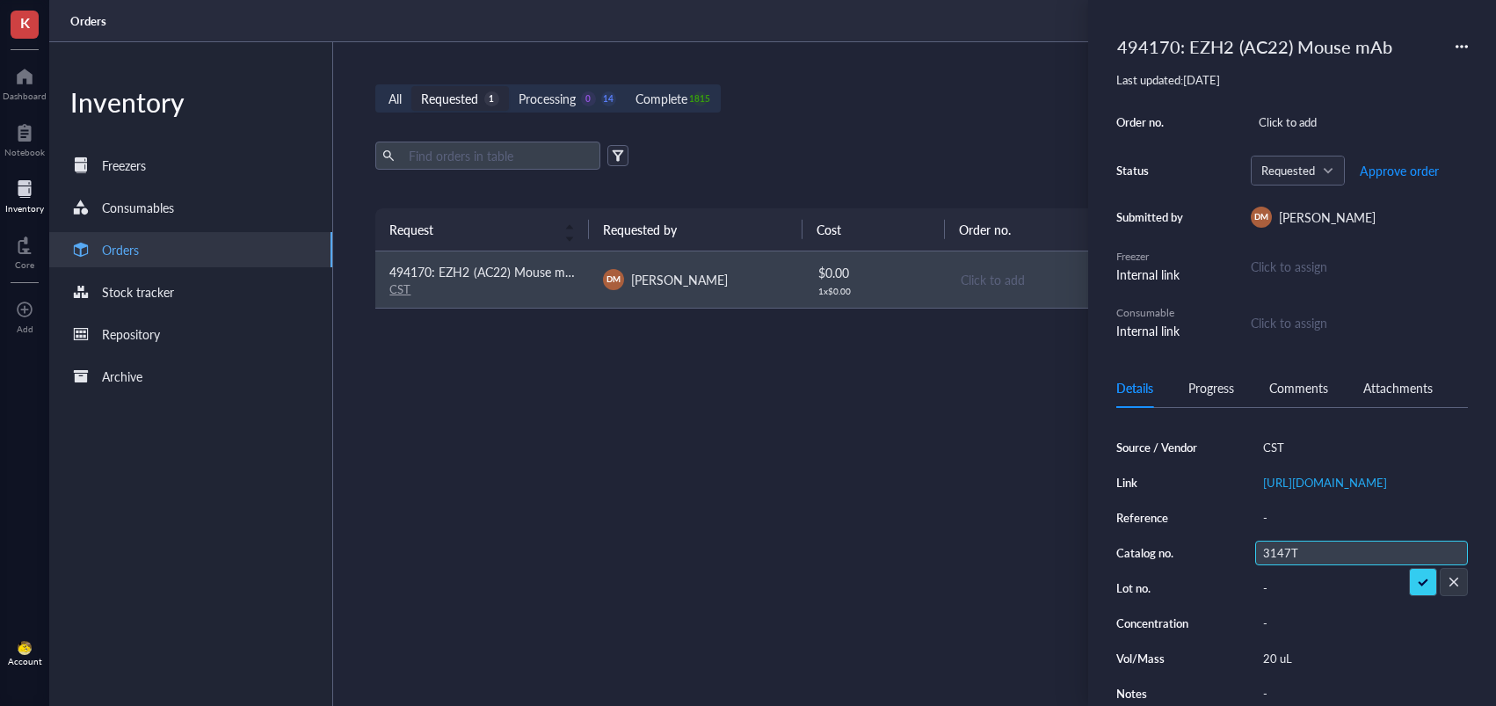
scroll to position [0, 0]
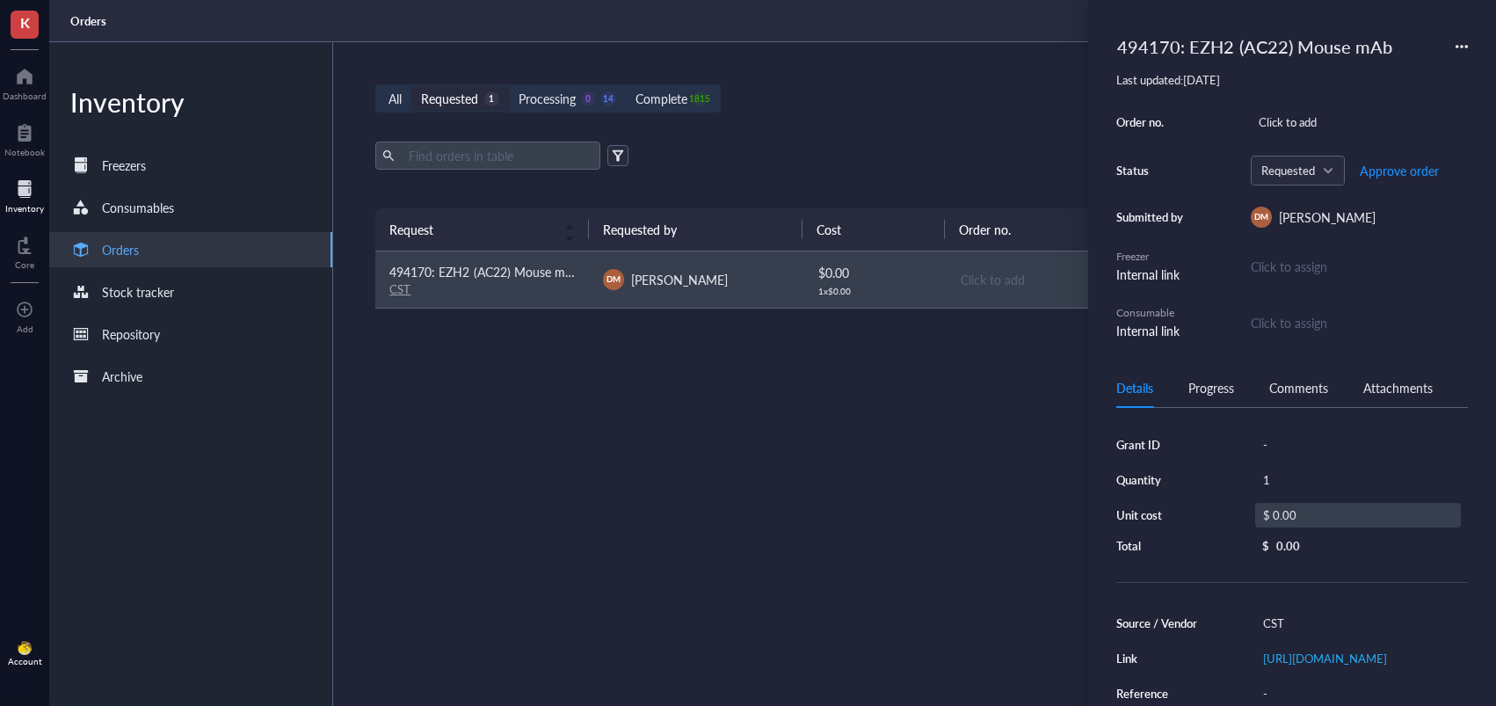
click at [1298, 508] on div "$ 0.00" at bounding box center [1358, 515] width 206 height 25
drag, startPoint x: 1339, startPoint y: 516, endPoint x: 1253, endPoint y: 511, distance: 85.4
click at [1253, 511] on div "$ 0.00" at bounding box center [1354, 517] width 213 height 28
type input "144.40"
click at [1406, 167] on span "Approve order" at bounding box center [1399, 170] width 79 height 14
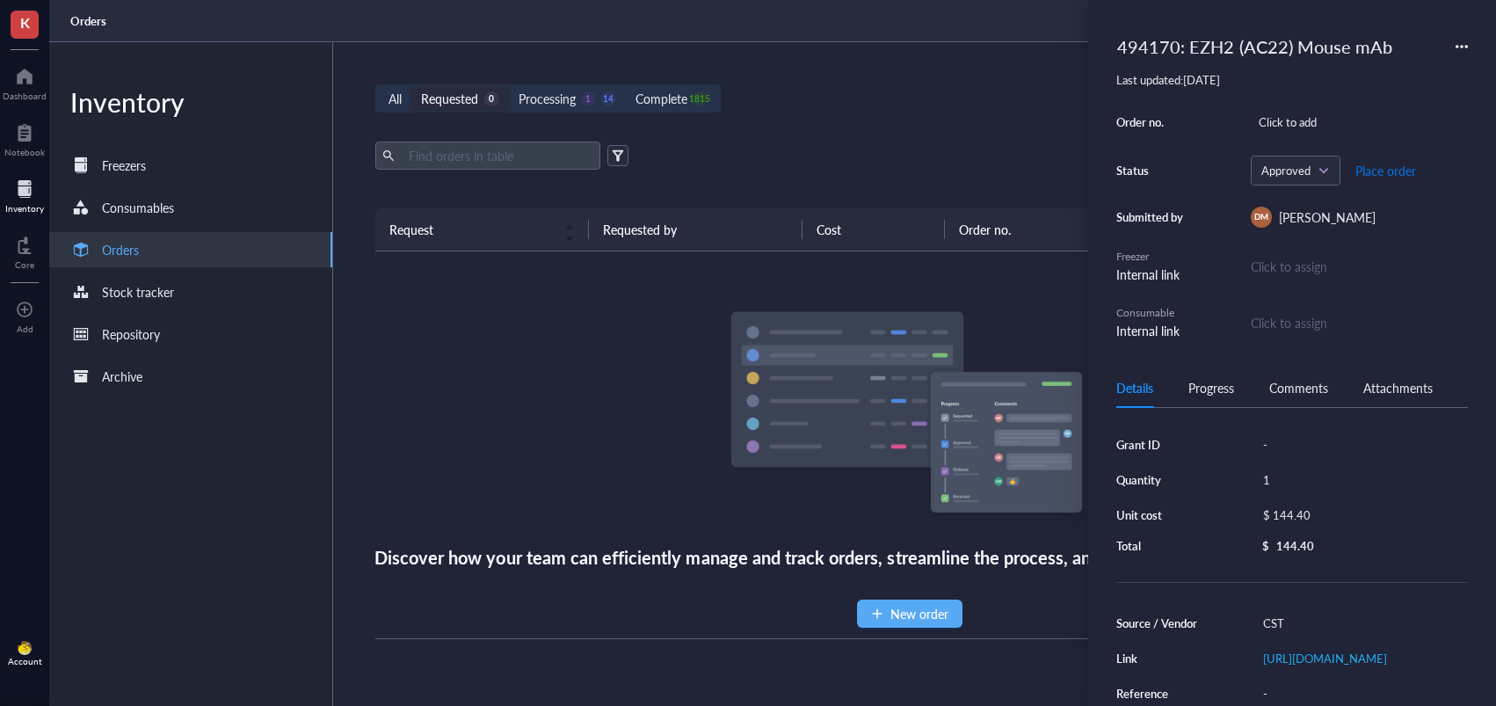
click at [1379, 171] on span "Place order" at bounding box center [1385, 170] width 61 height 14
click at [928, 113] on div "All Requested 0 Processing 0 15 Complete 1815 New order Export Open archive Req…" at bounding box center [909, 374] width 1152 height 664
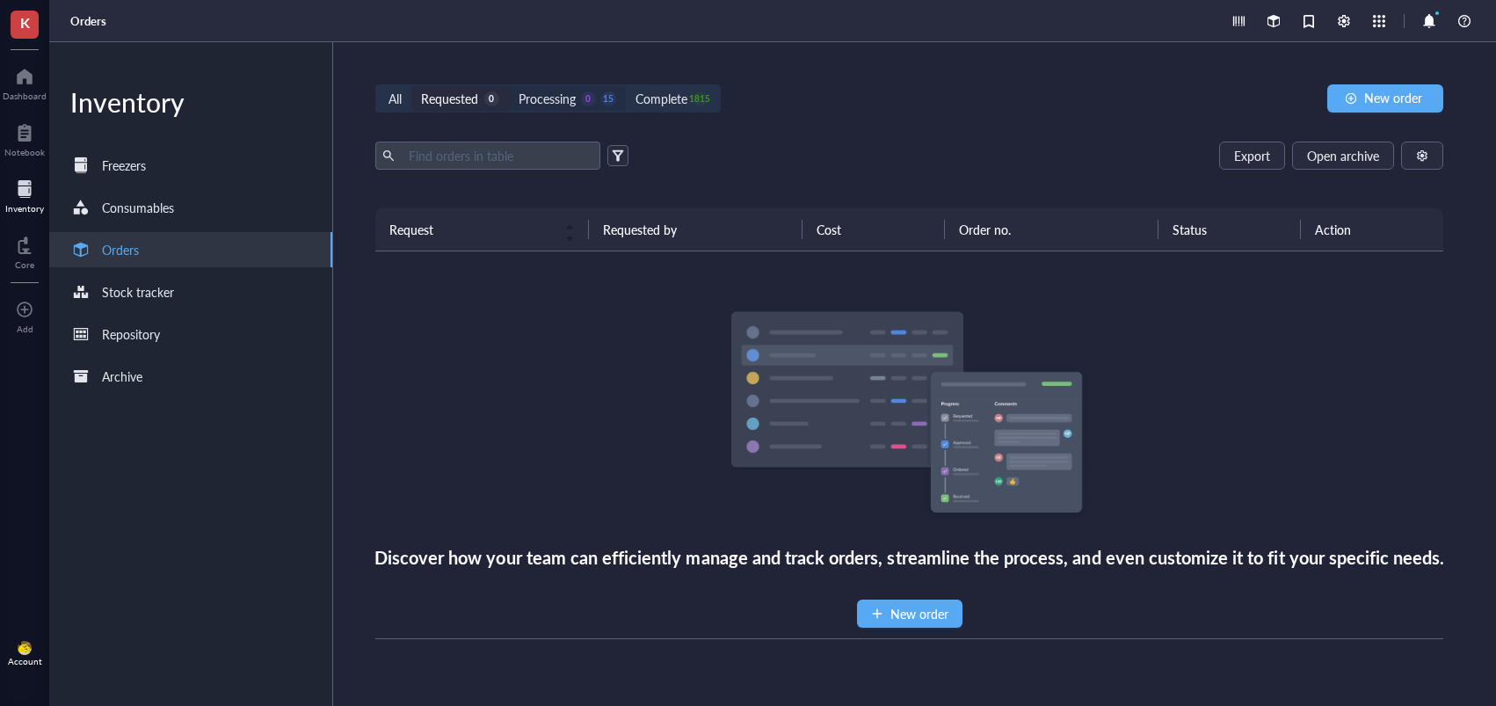
click at [598, 104] on div "Processing 0 15" at bounding box center [568, 98] width 98 height 19
click at [509, 86] on input "Processing 0 15" at bounding box center [509, 86] width 0 height 0
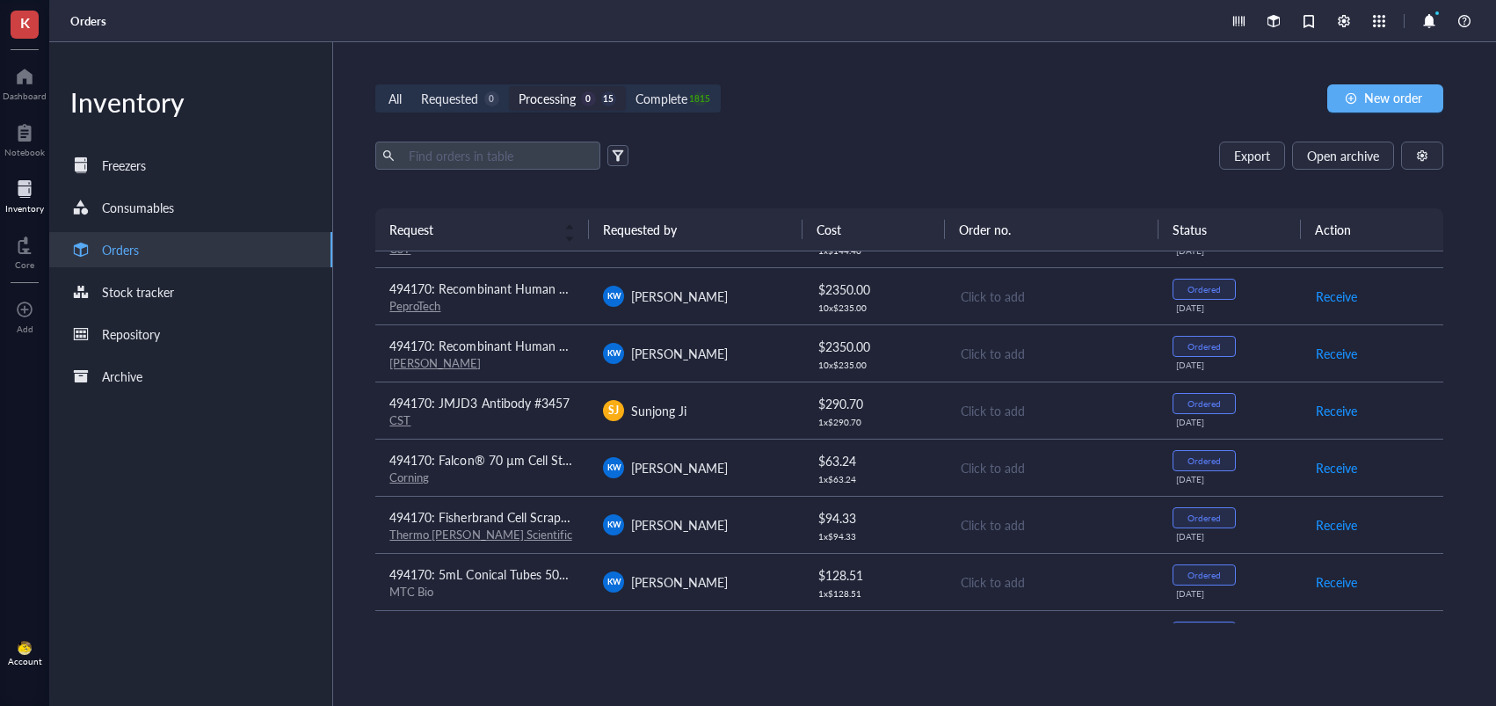
scroll to position [269, 0]
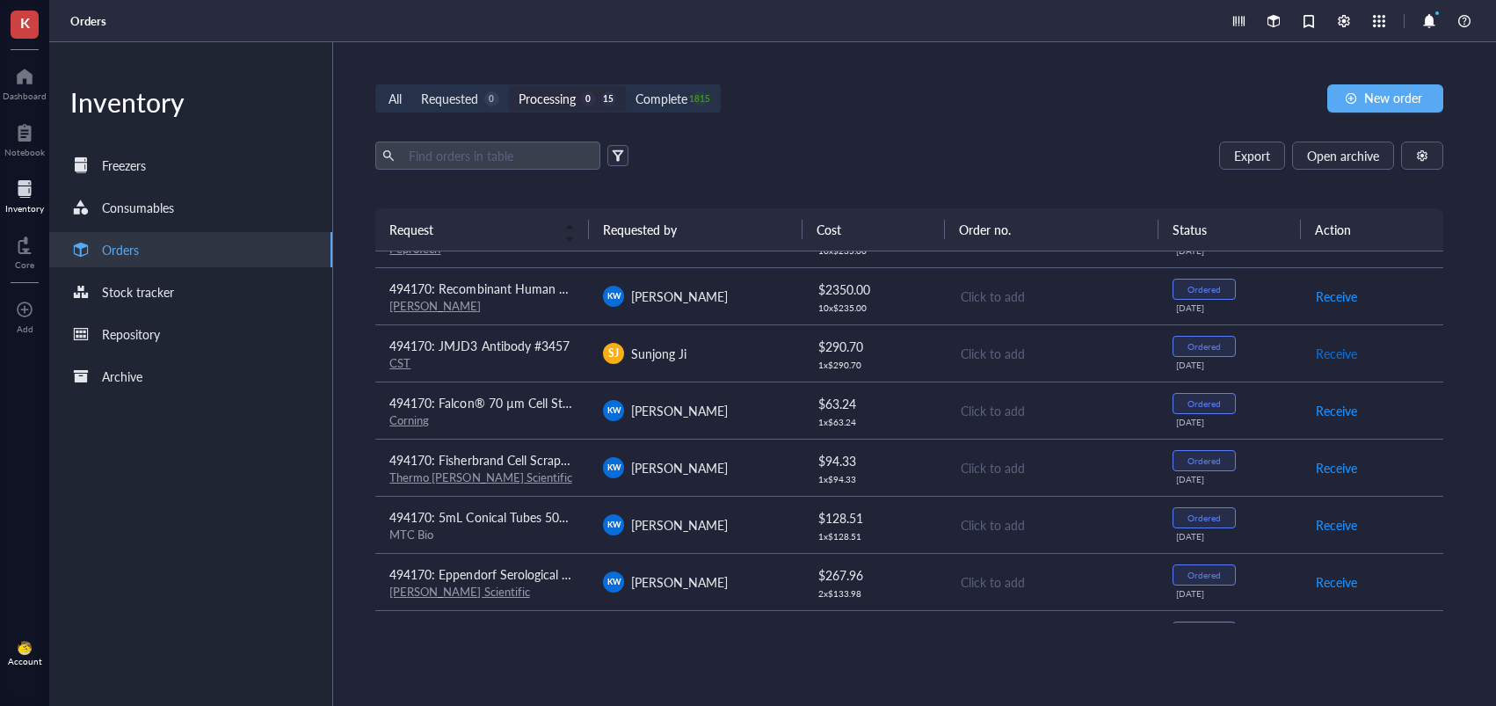
click at [1335, 355] on span "Receive" at bounding box center [1336, 353] width 41 height 19
